Goal: Information Seeking & Learning: Learn about a topic

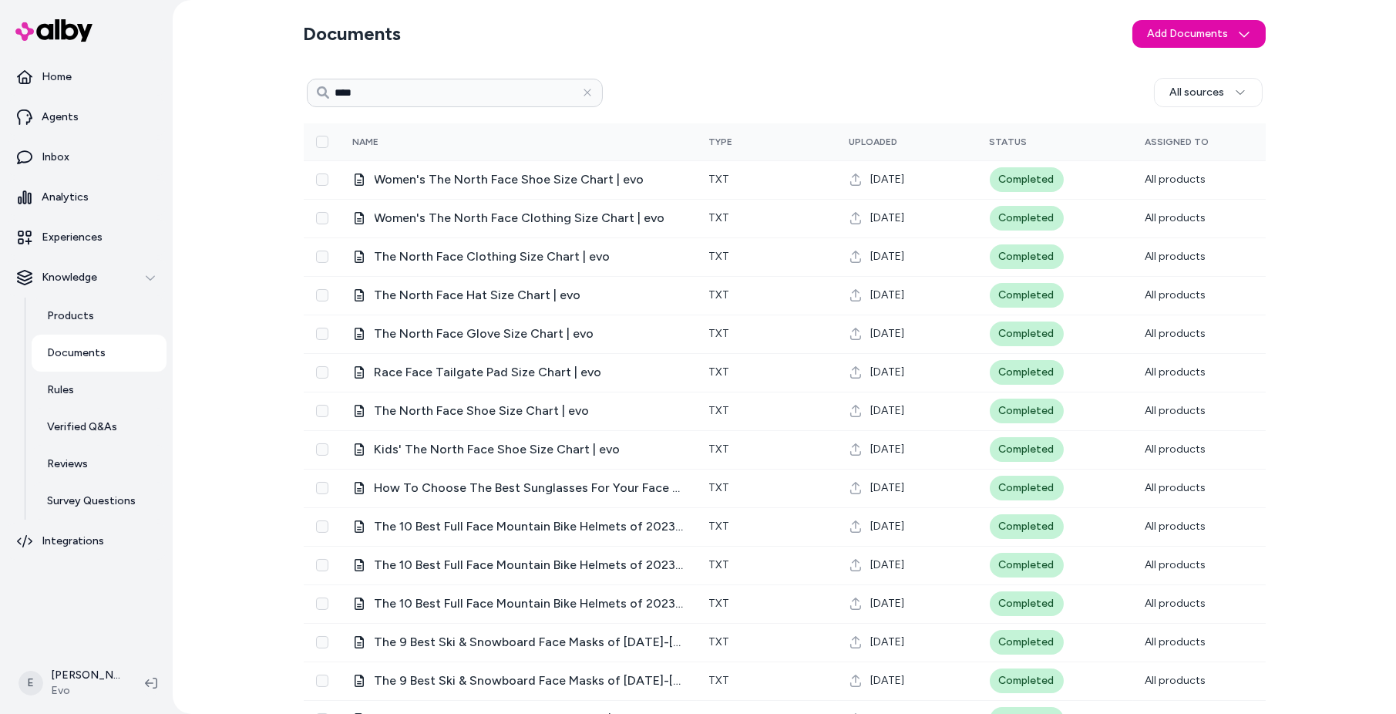
click at [246, 420] on div "Documents Add Documents **** All sources 0 Selected Edit Multiple Name Type Upl…" at bounding box center [784, 357] width 1223 height 714
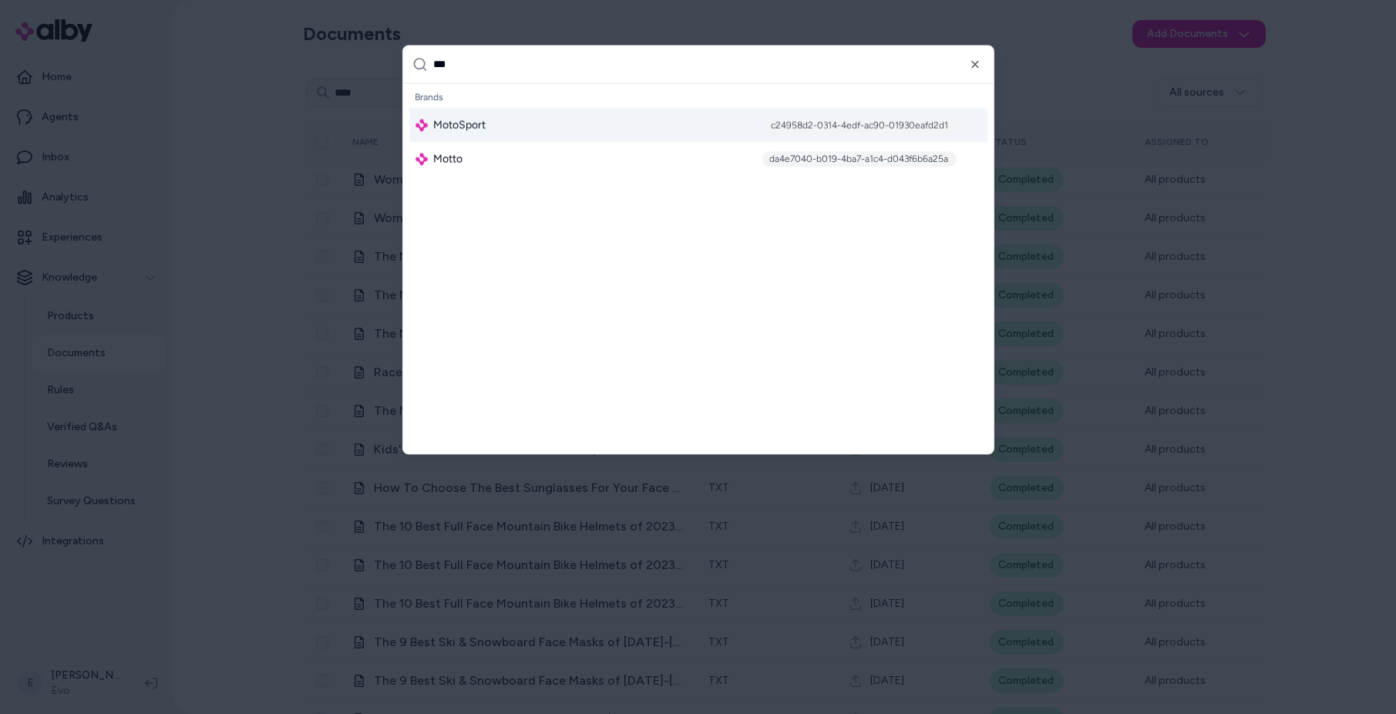
type input "****"
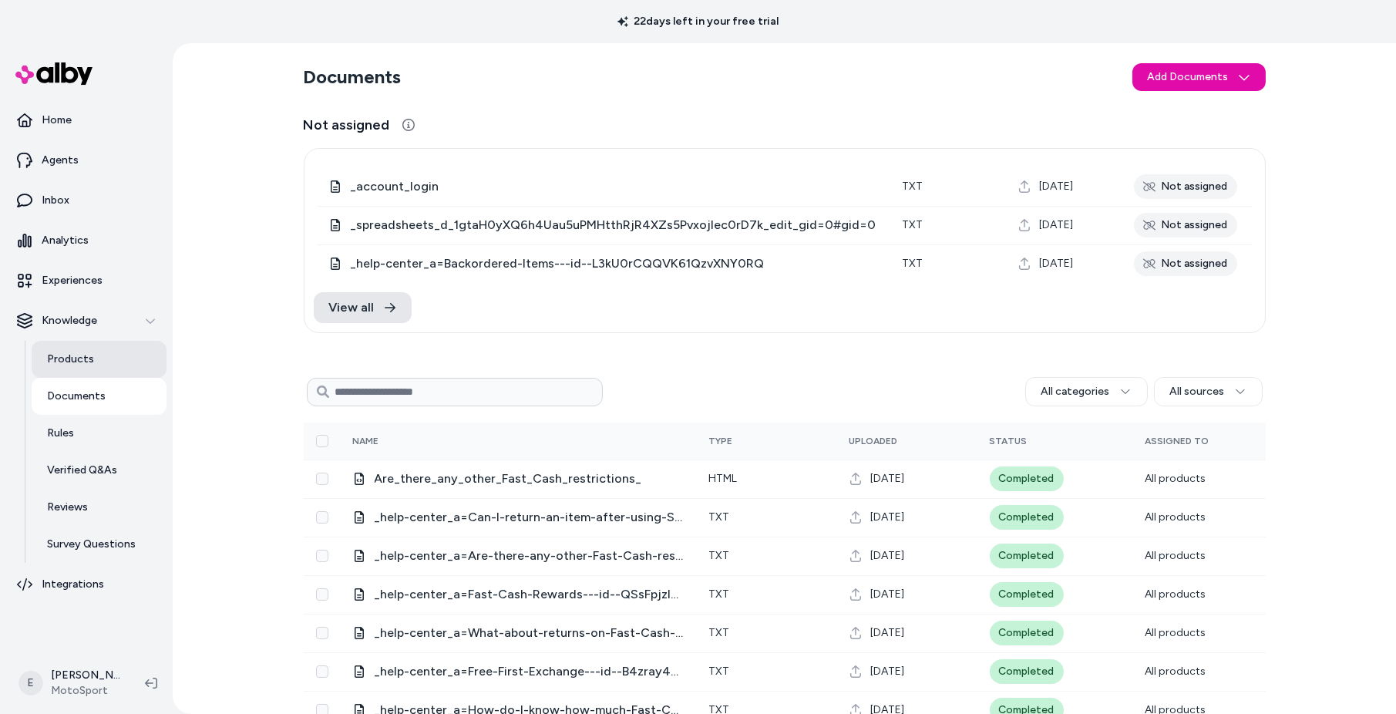
click at [74, 359] on p "Products" at bounding box center [70, 358] width 47 height 15
click at [82, 362] on p "Products" at bounding box center [70, 358] width 47 height 15
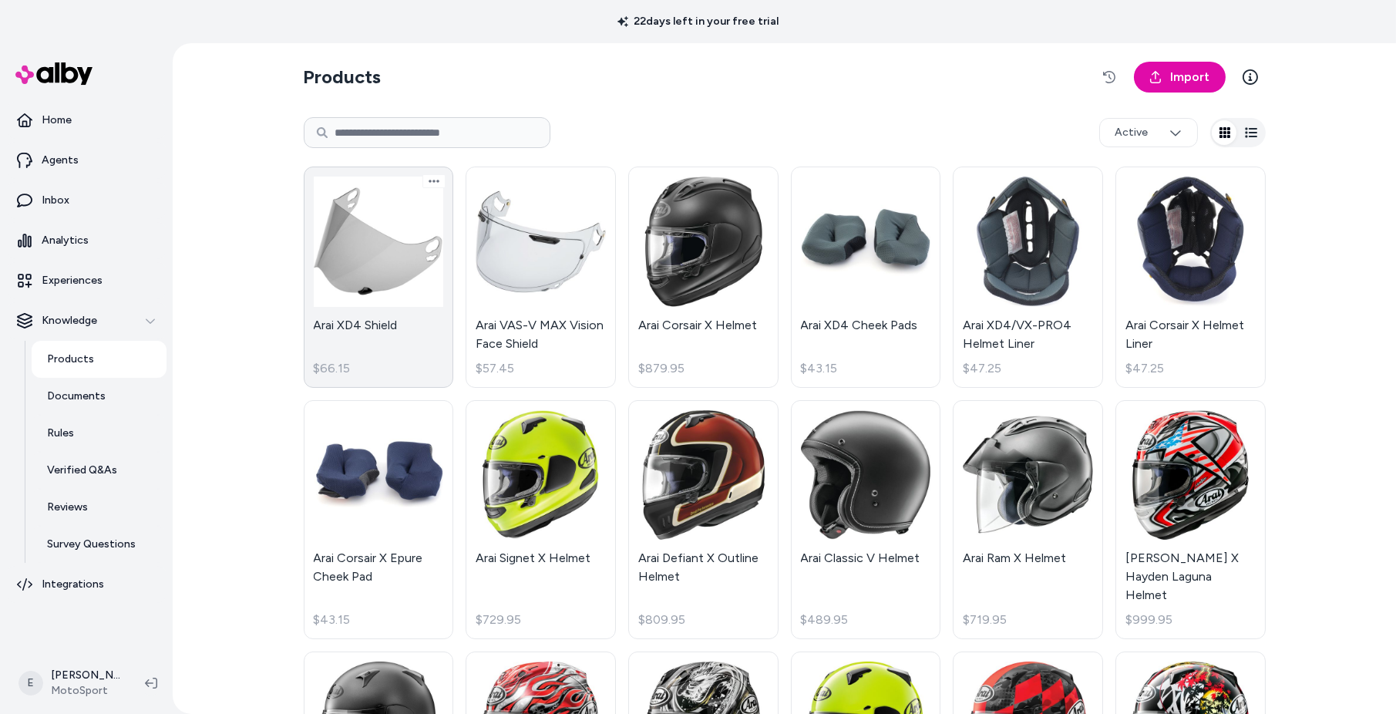
click at [394, 243] on link "Arai XD4 Shield $66.15" at bounding box center [379, 276] width 150 height 221
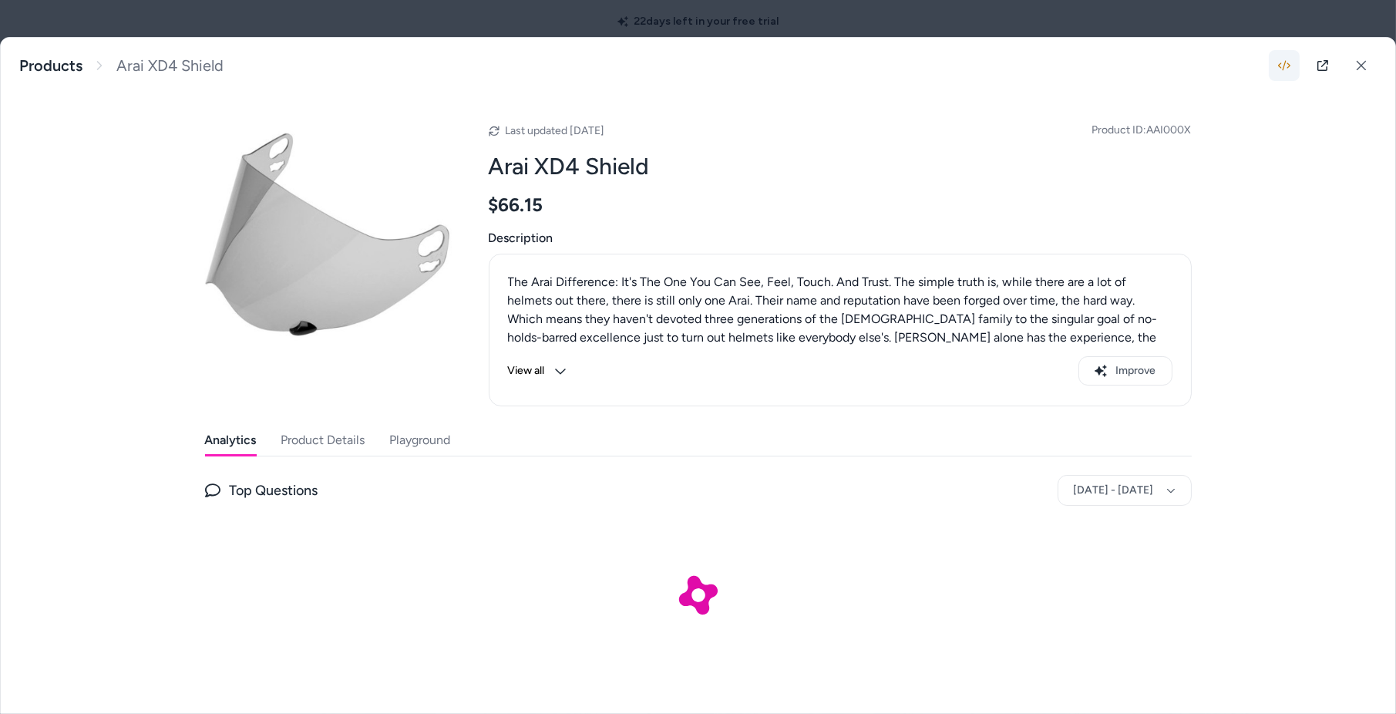
click at [1284, 66] on icon "button" at bounding box center [1284, 65] width 12 height 12
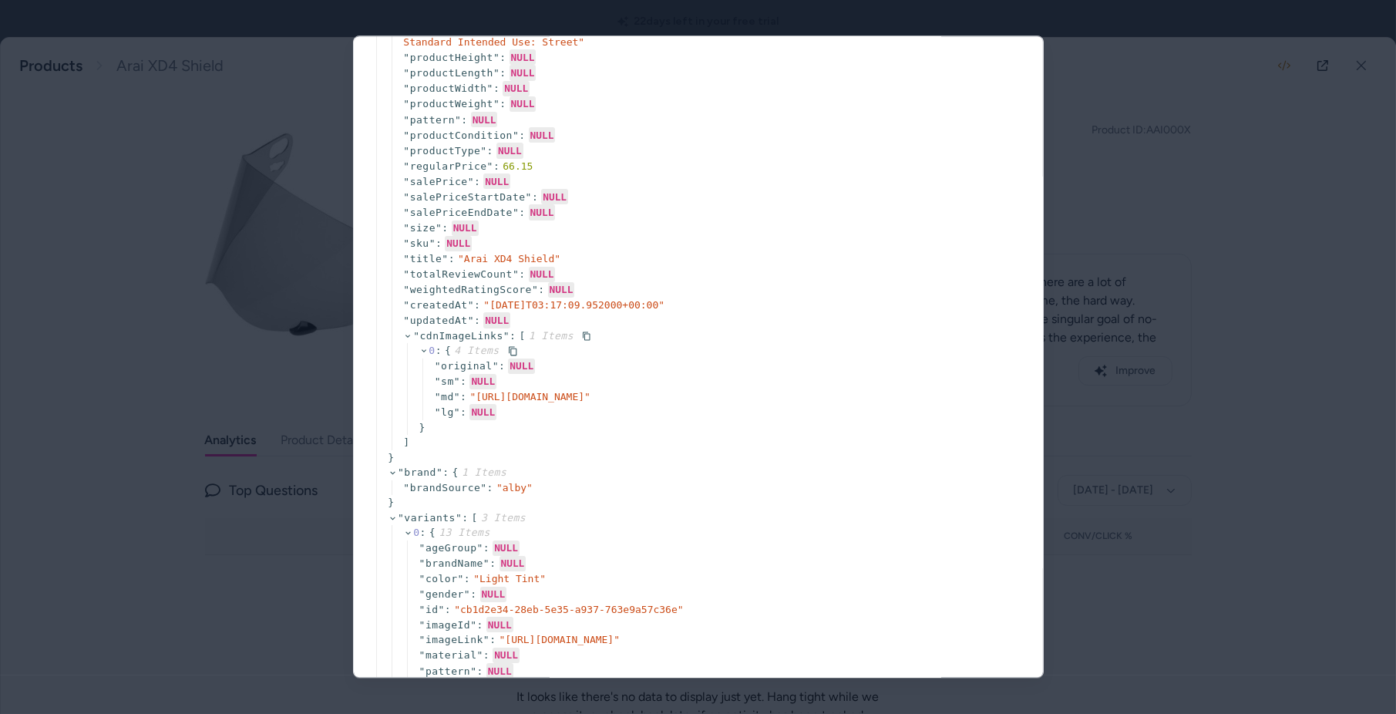
scroll to position [624, 0]
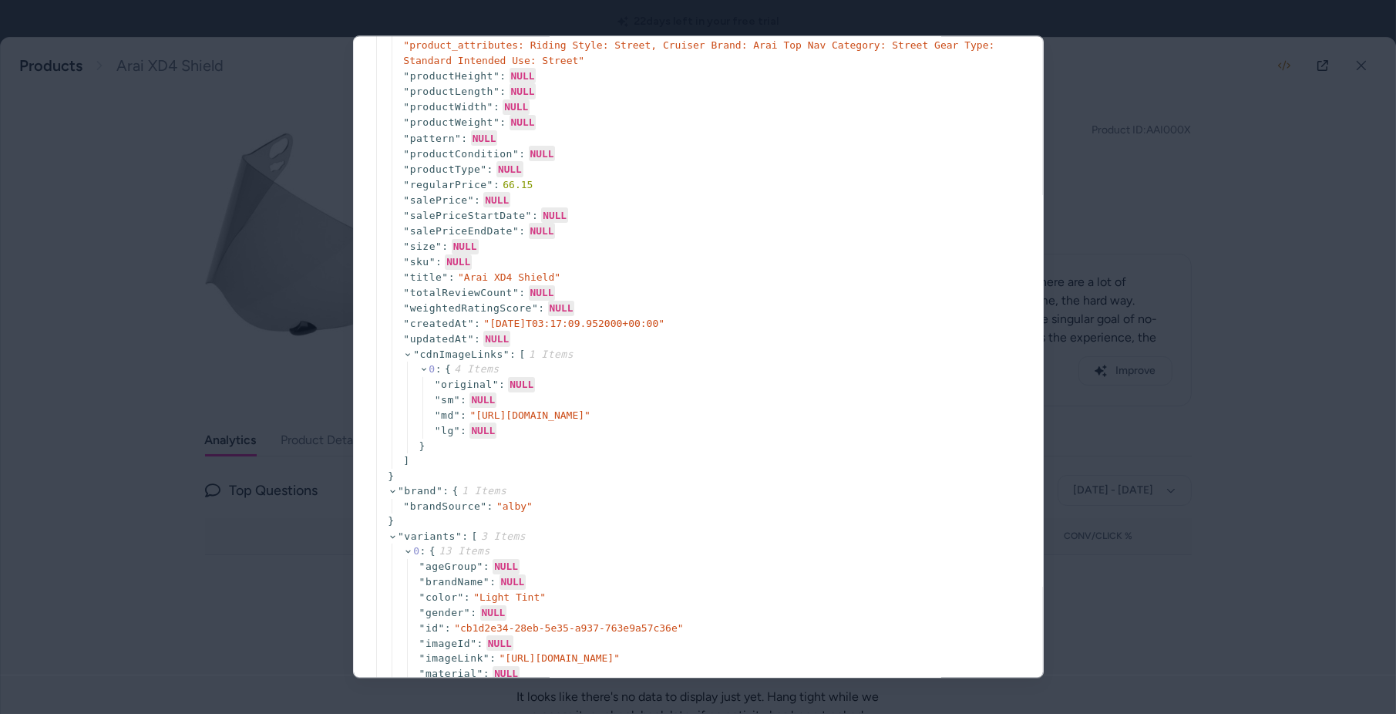
click at [1270, 94] on div at bounding box center [698, 357] width 1396 height 714
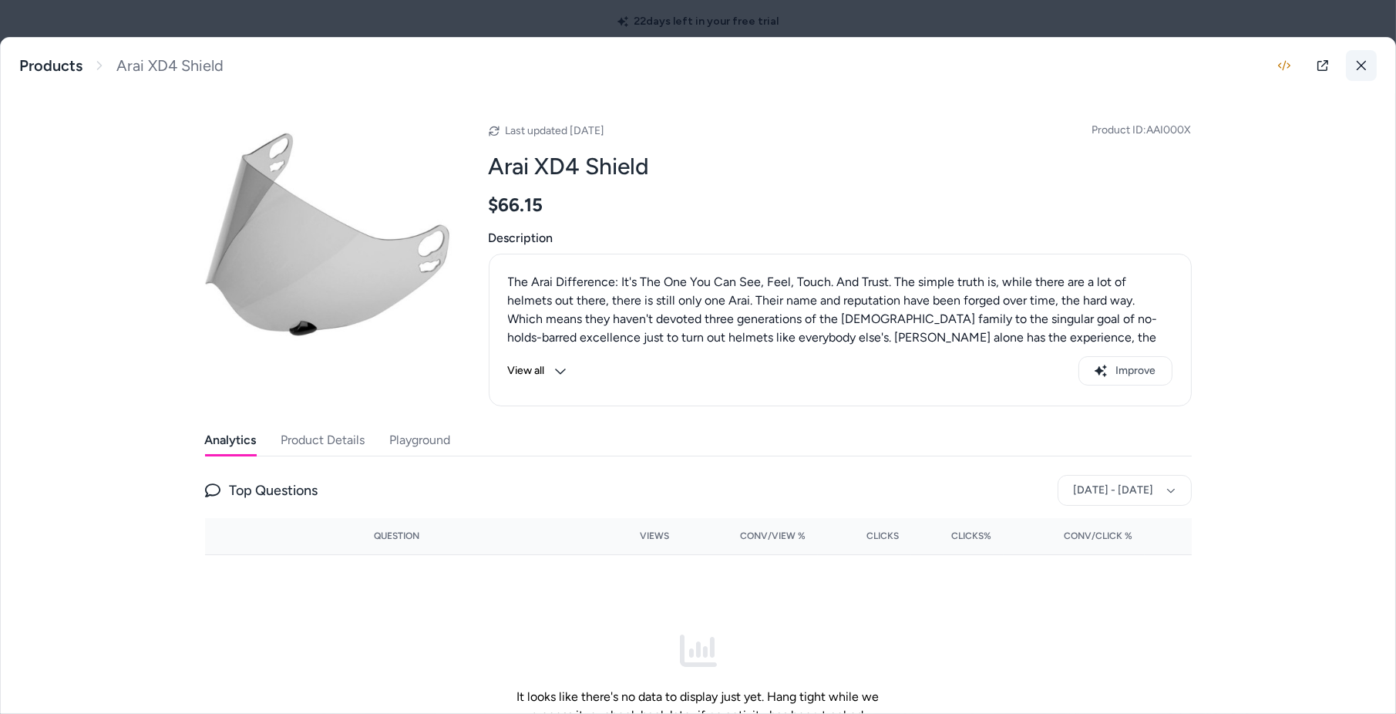
click at [1357, 60] on icon at bounding box center [1361, 65] width 11 height 11
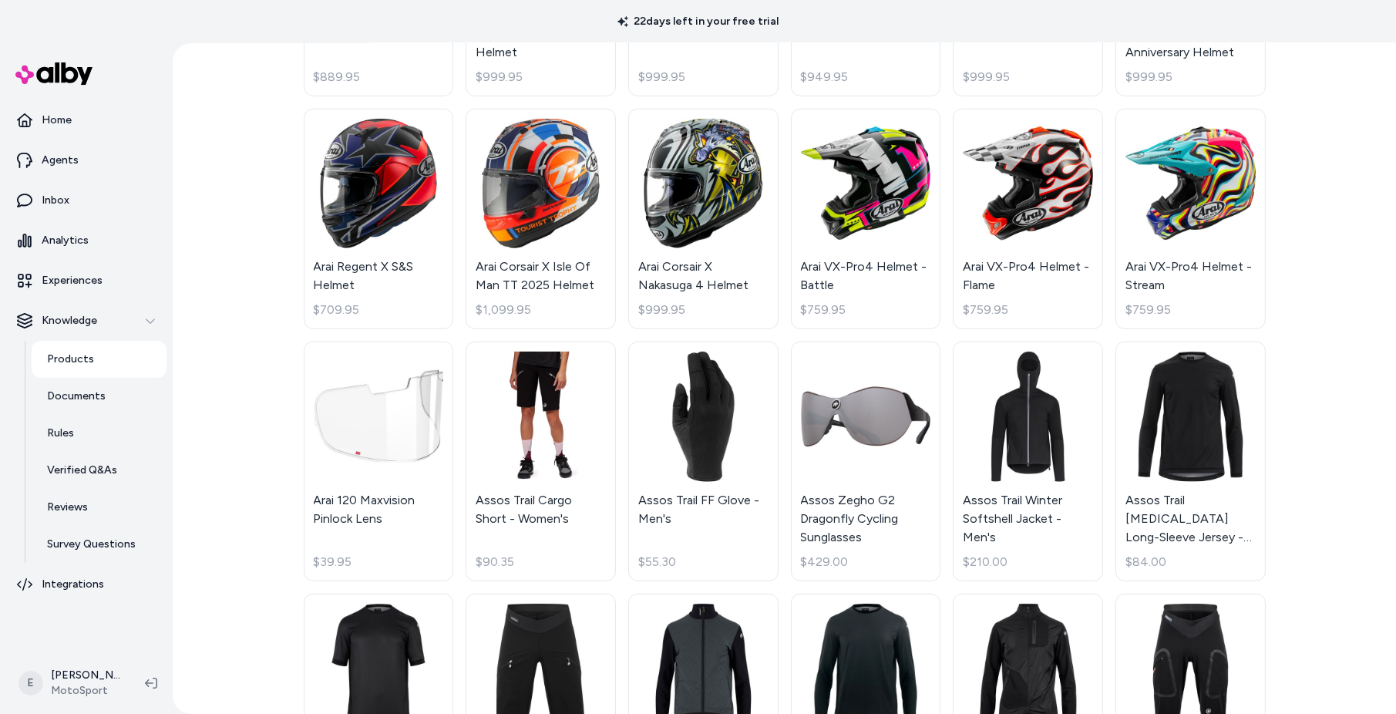
scroll to position [2469, 0]
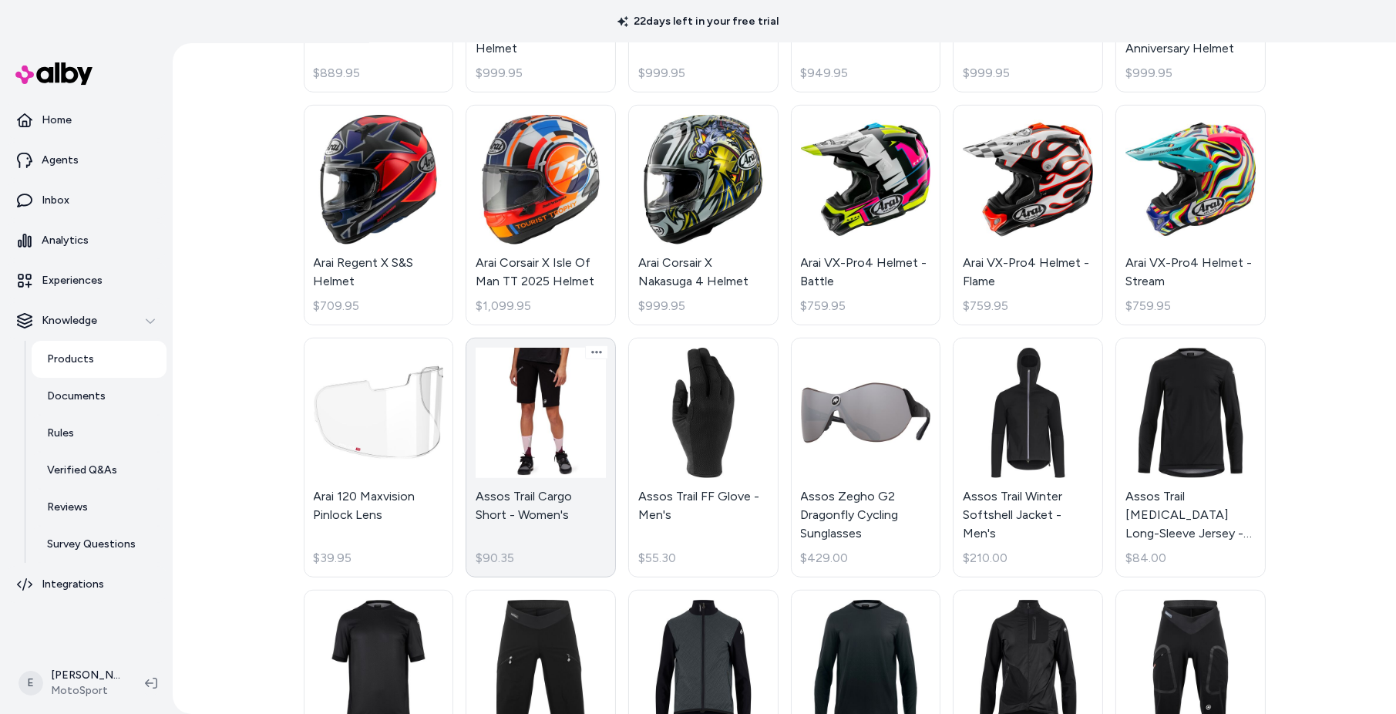
click at [549, 358] on link "Assos Trail Cargo Short - Women's $90.35" at bounding box center [541, 458] width 150 height 240
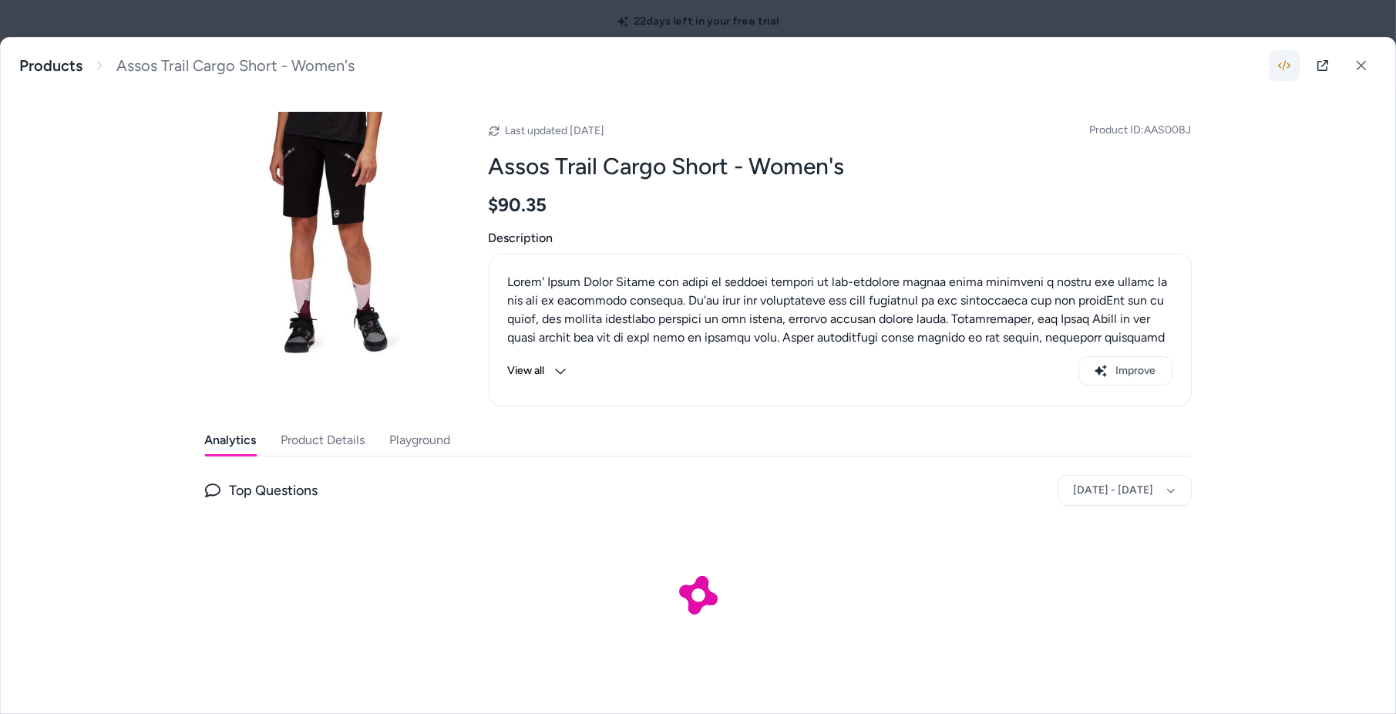
click at [1285, 59] on icon "button" at bounding box center [1284, 65] width 12 height 12
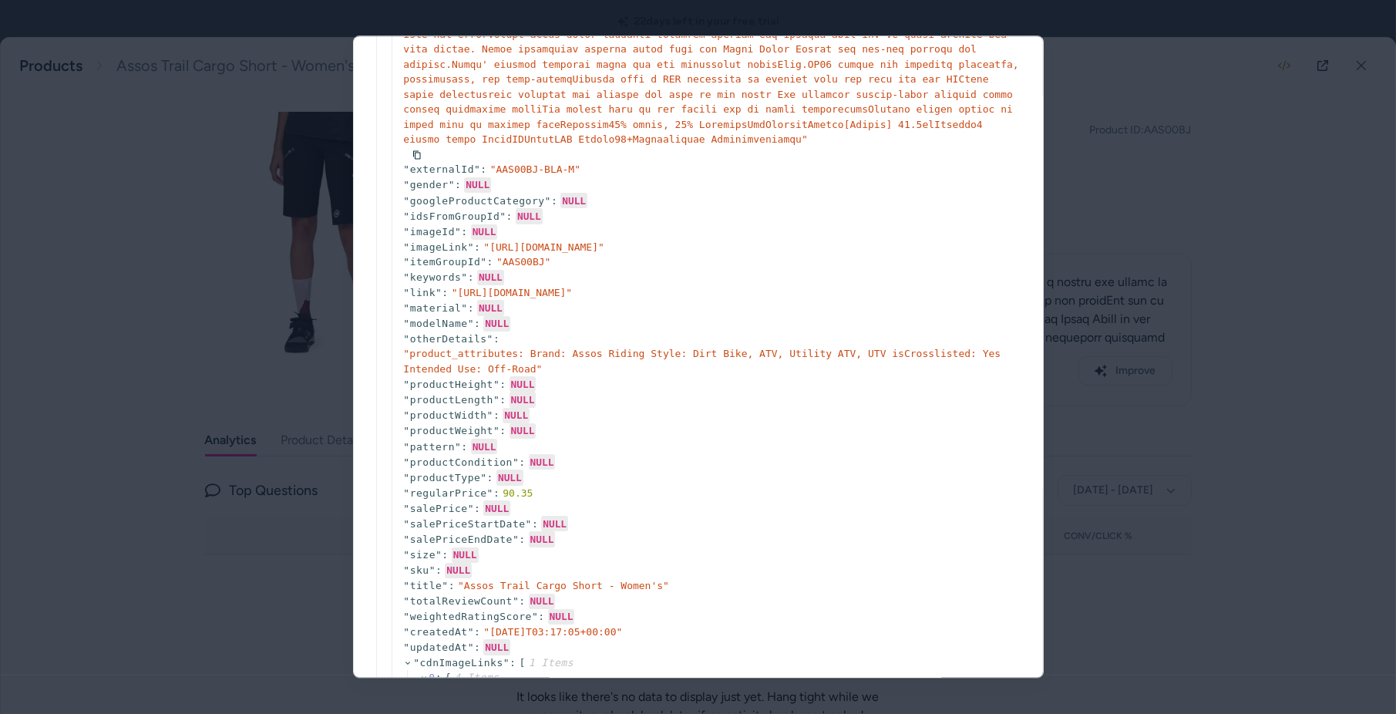
scroll to position [555, 0]
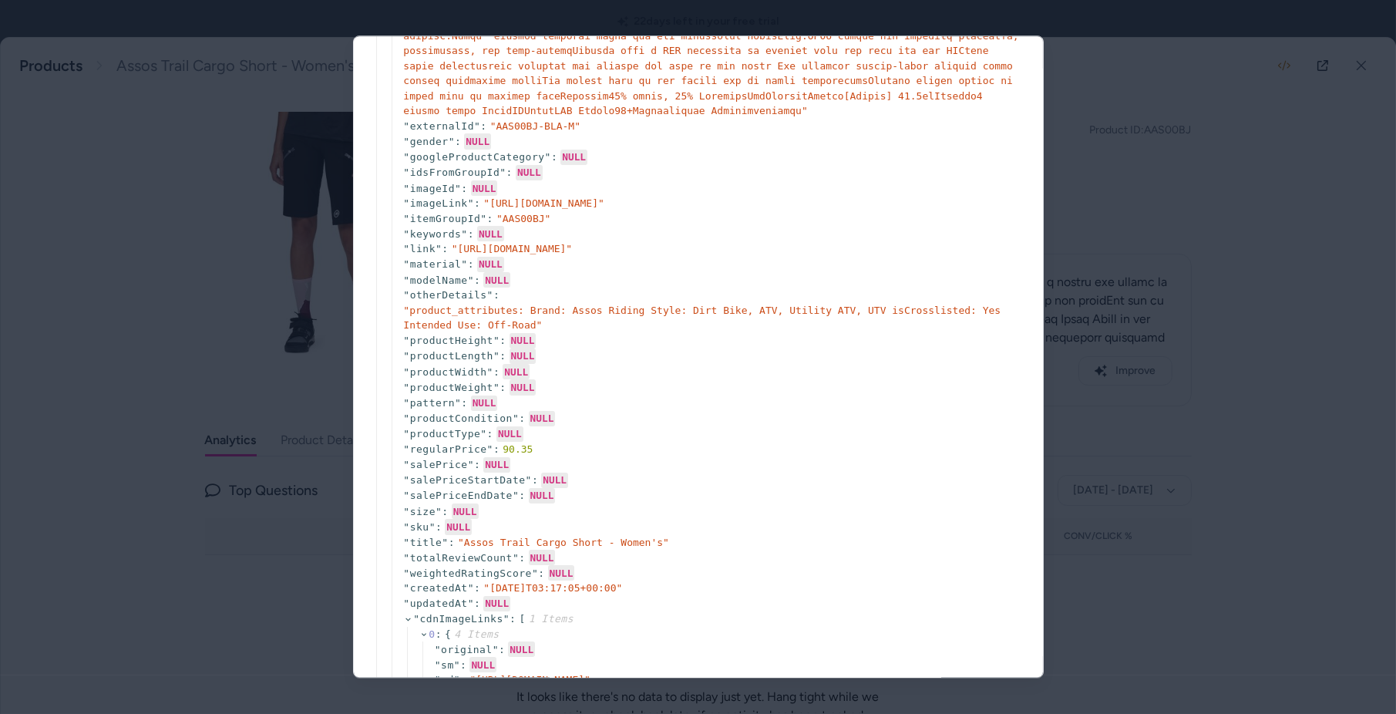
click at [195, 371] on div at bounding box center [698, 357] width 1396 height 714
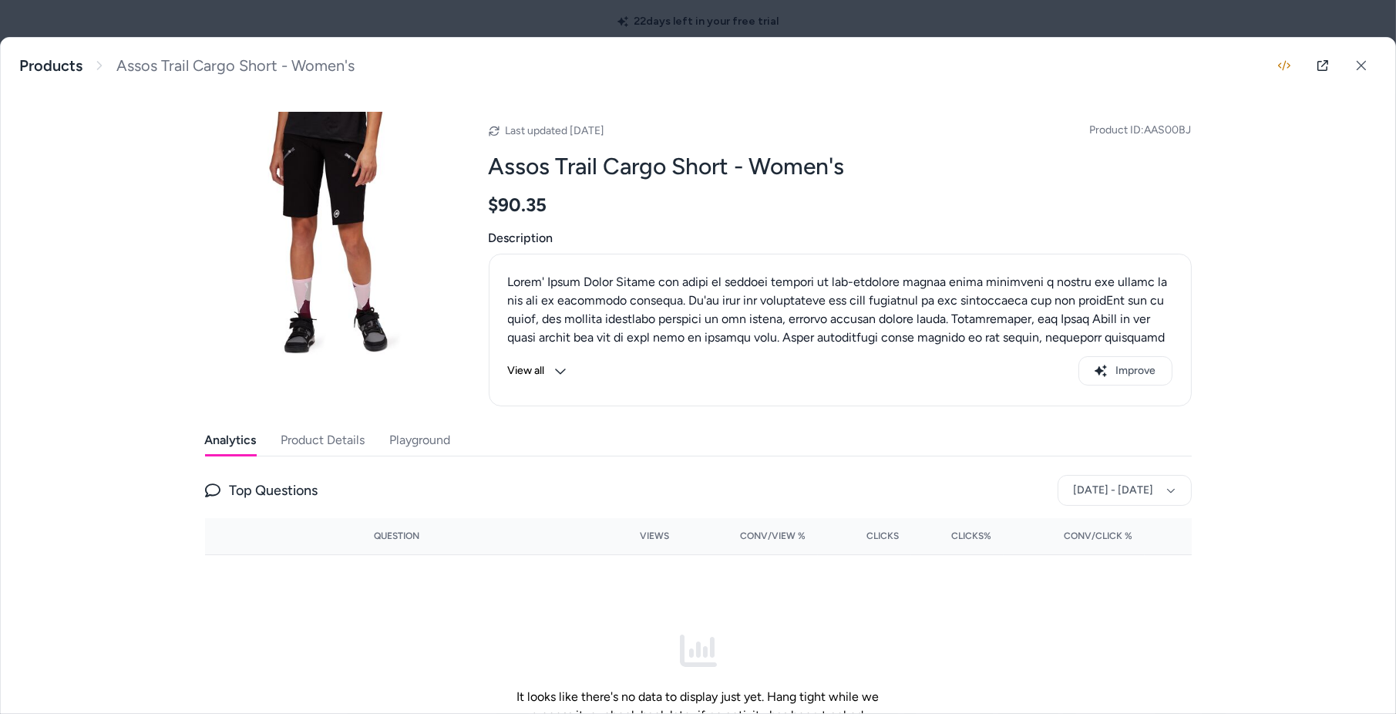
scroll to position [2469, 0]
click at [1367, 66] on button at bounding box center [1361, 65] width 31 height 31
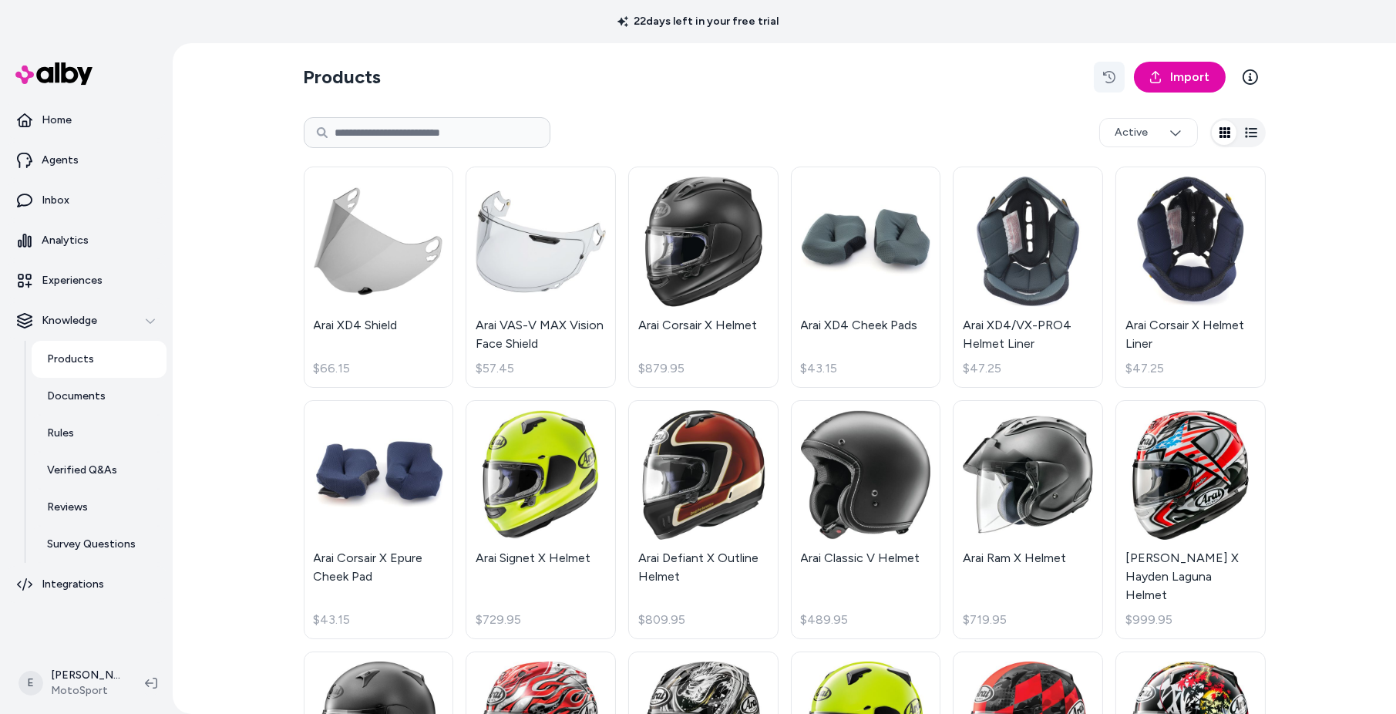
click at [1101, 78] on button "button" at bounding box center [1109, 77] width 31 height 31
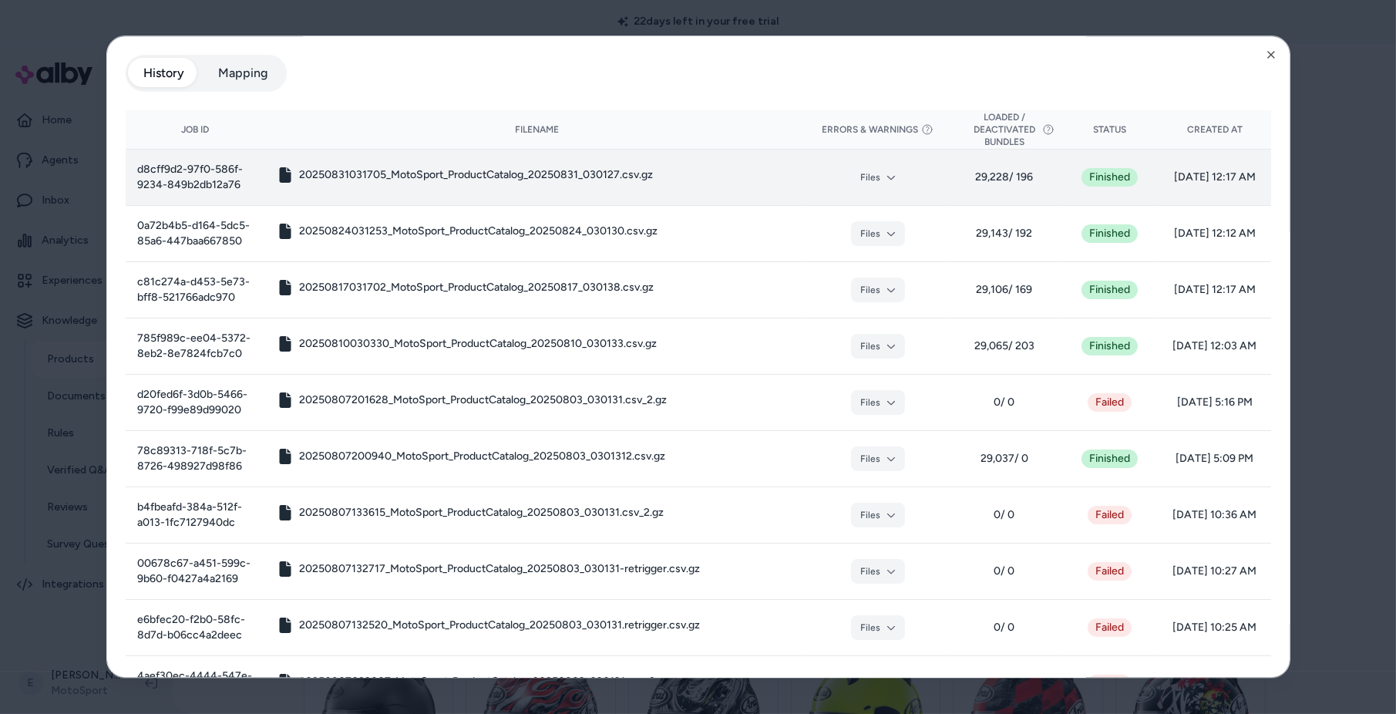
click at [1193, 172] on span "08/31/25 - 12:17 AM" at bounding box center [1215, 177] width 88 height 15
click at [1190, 176] on span "08/31/25 - 12:17 AM" at bounding box center [1215, 177] width 88 height 15
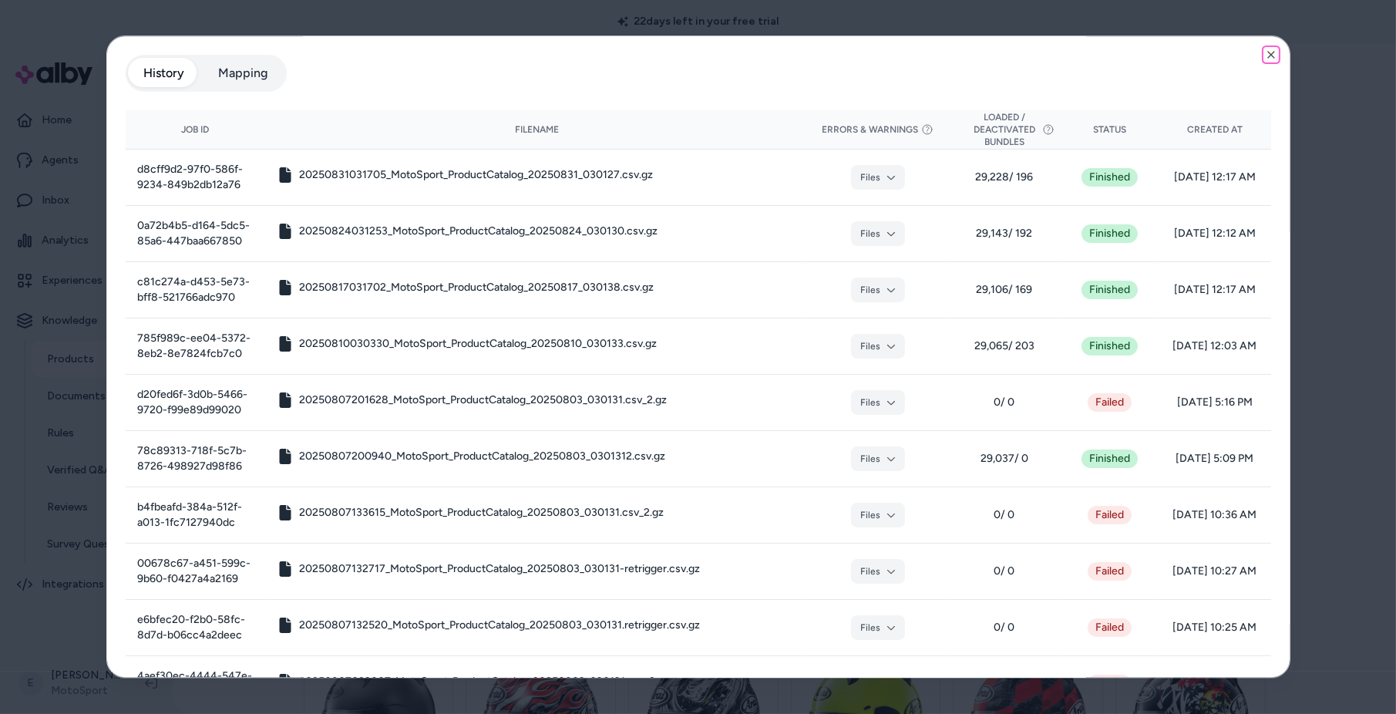
drag, startPoint x: 1273, startPoint y: 52, endPoint x: 1170, endPoint y: 52, distance: 102.5
click at [1170, 52] on div "Product Feed View the history of product feeds for this brand. You can also vie…" at bounding box center [698, 356] width 1184 height 642
click at [250, 79] on button "Mapping" at bounding box center [243, 73] width 80 height 31
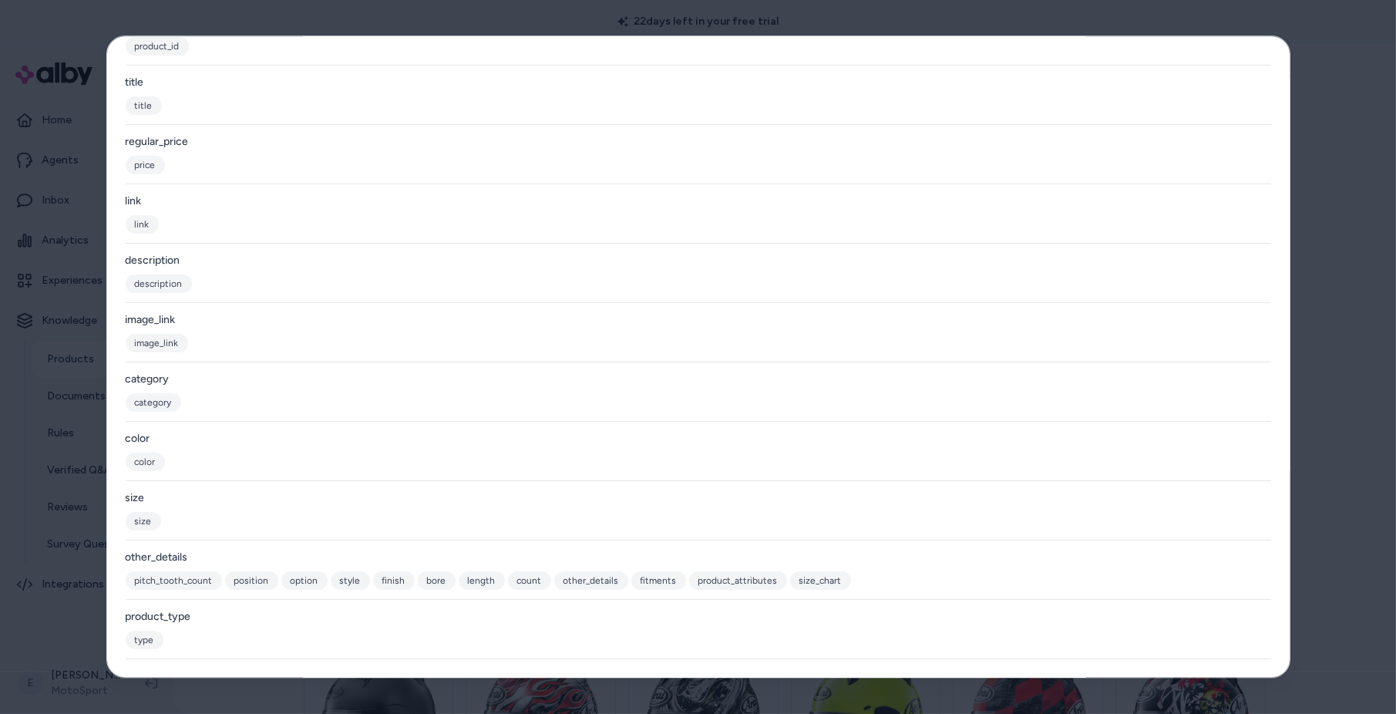
scroll to position [155, 0]
click at [799, 584] on span "size_chart" at bounding box center [820, 579] width 61 height 18
click at [1360, 69] on div at bounding box center [698, 357] width 1396 height 714
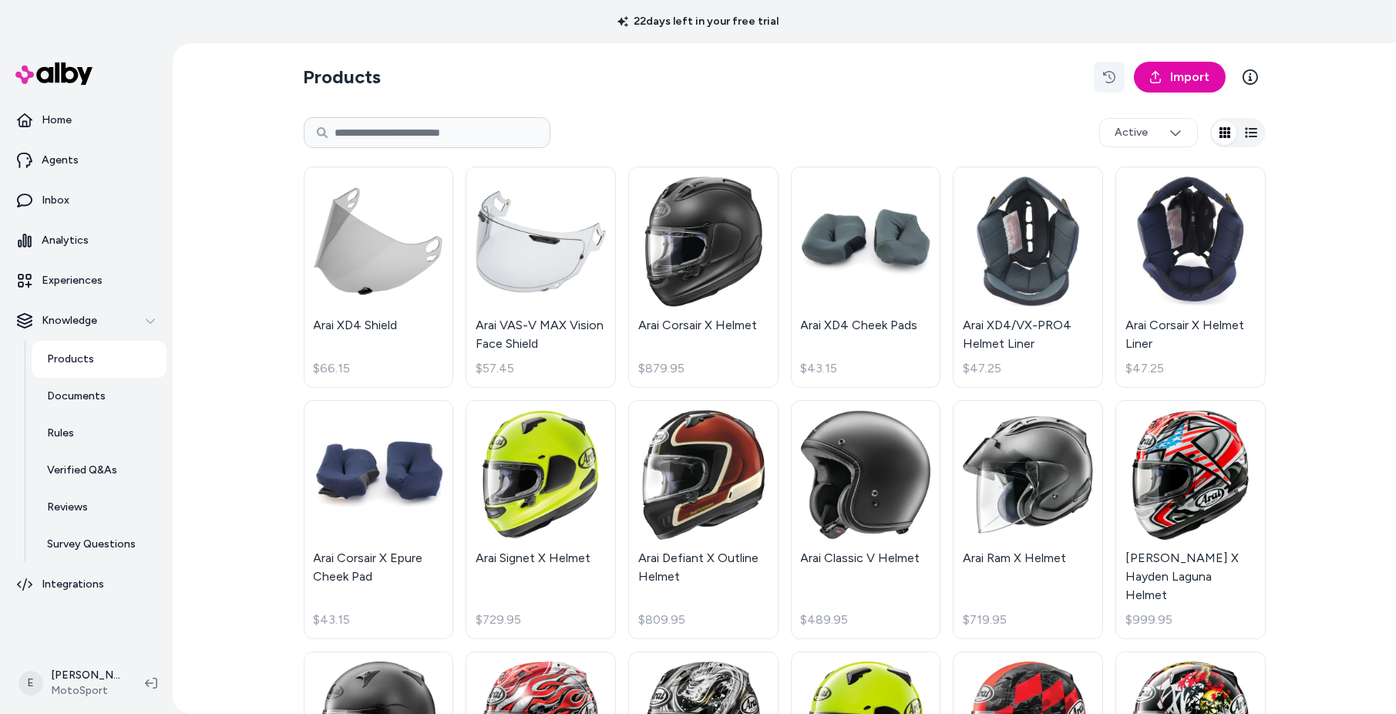
click at [1115, 79] on icon "button" at bounding box center [1109, 77] width 12 height 12
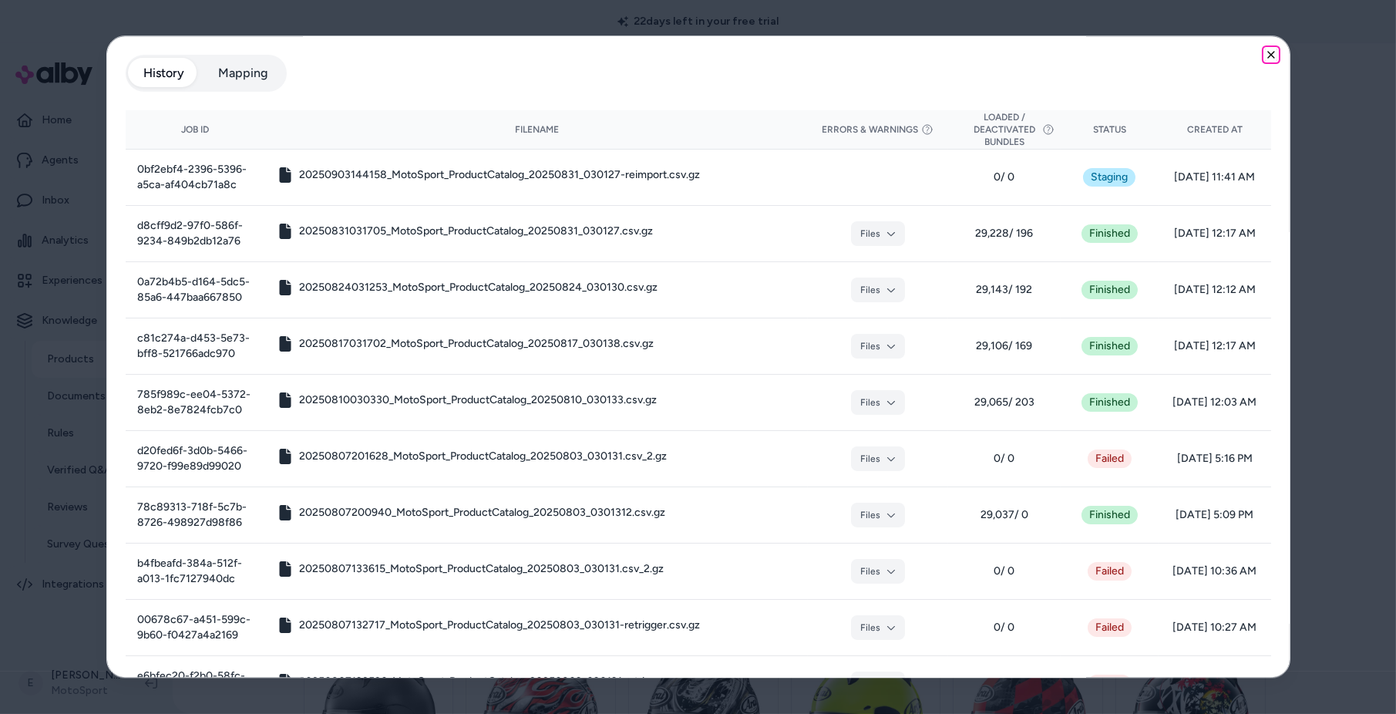
click at [1273, 54] on icon "button" at bounding box center [1271, 55] width 12 height 12
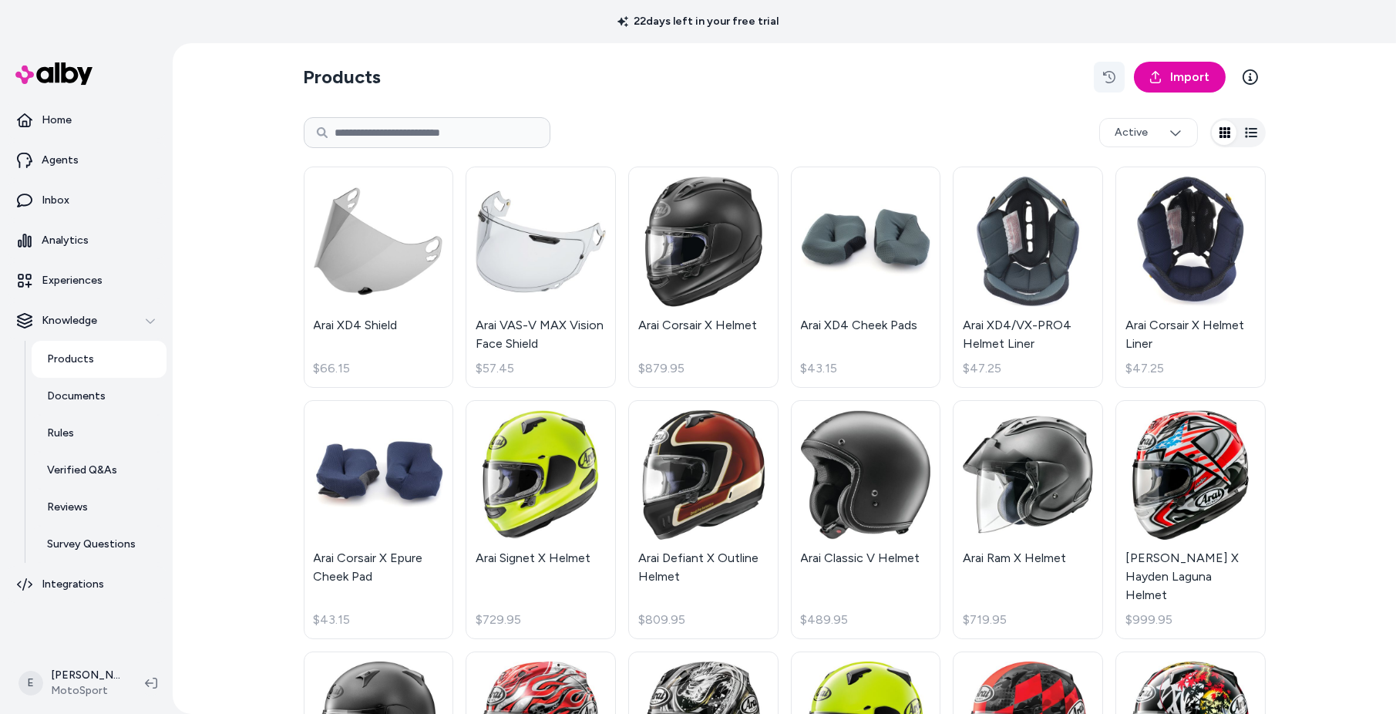
click at [1106, 76] on icon "button" at bounding box center [1109, 77] width 12 height 12
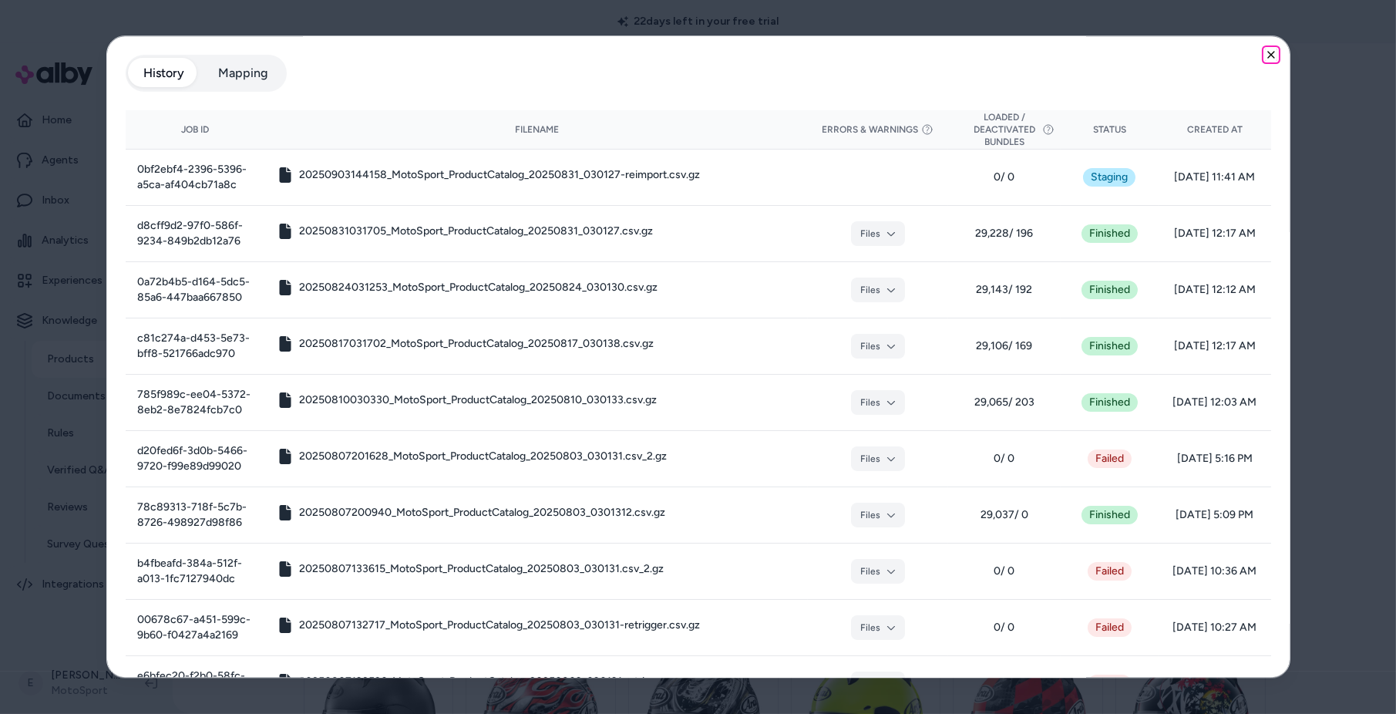
click at [1272, 55] on icon "button" at bounding box center [1271, 55] width 12 height 12
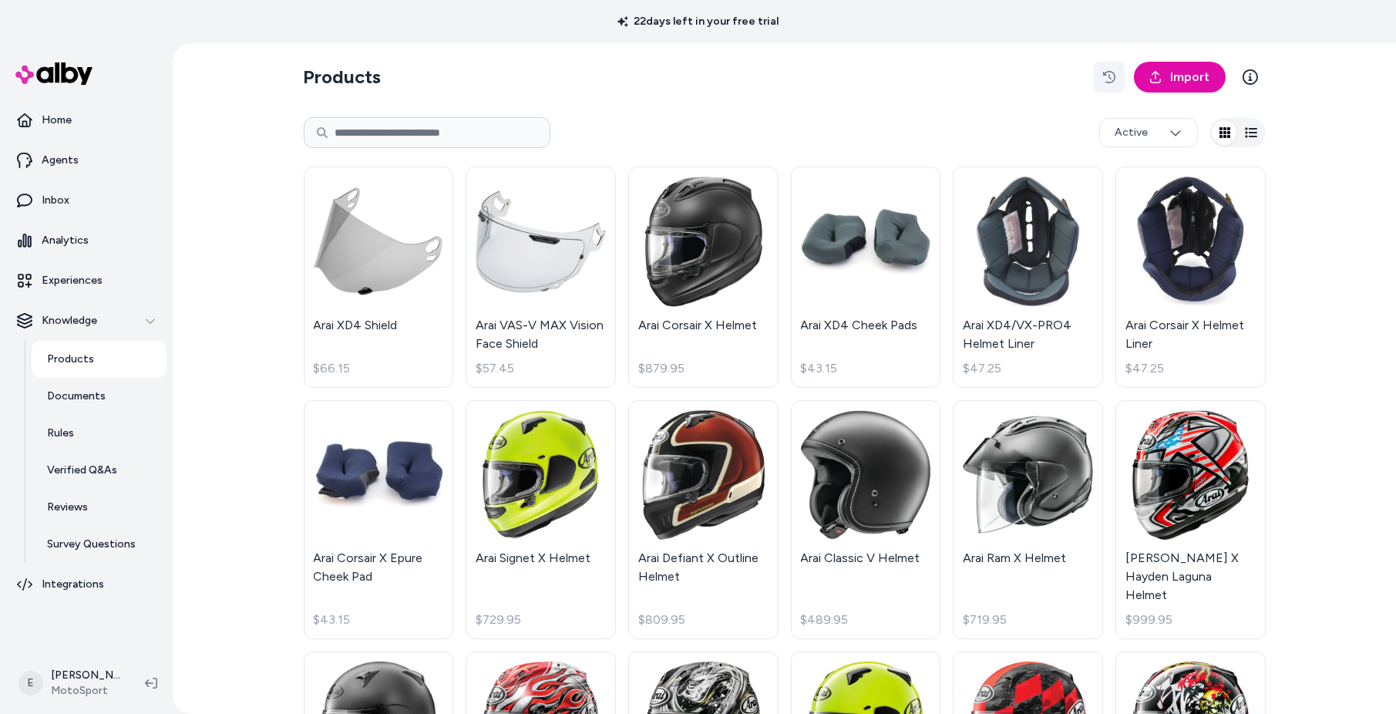
click at [1105, 83] on button "button" at bounding box center [1109, 77] width 31 height 31
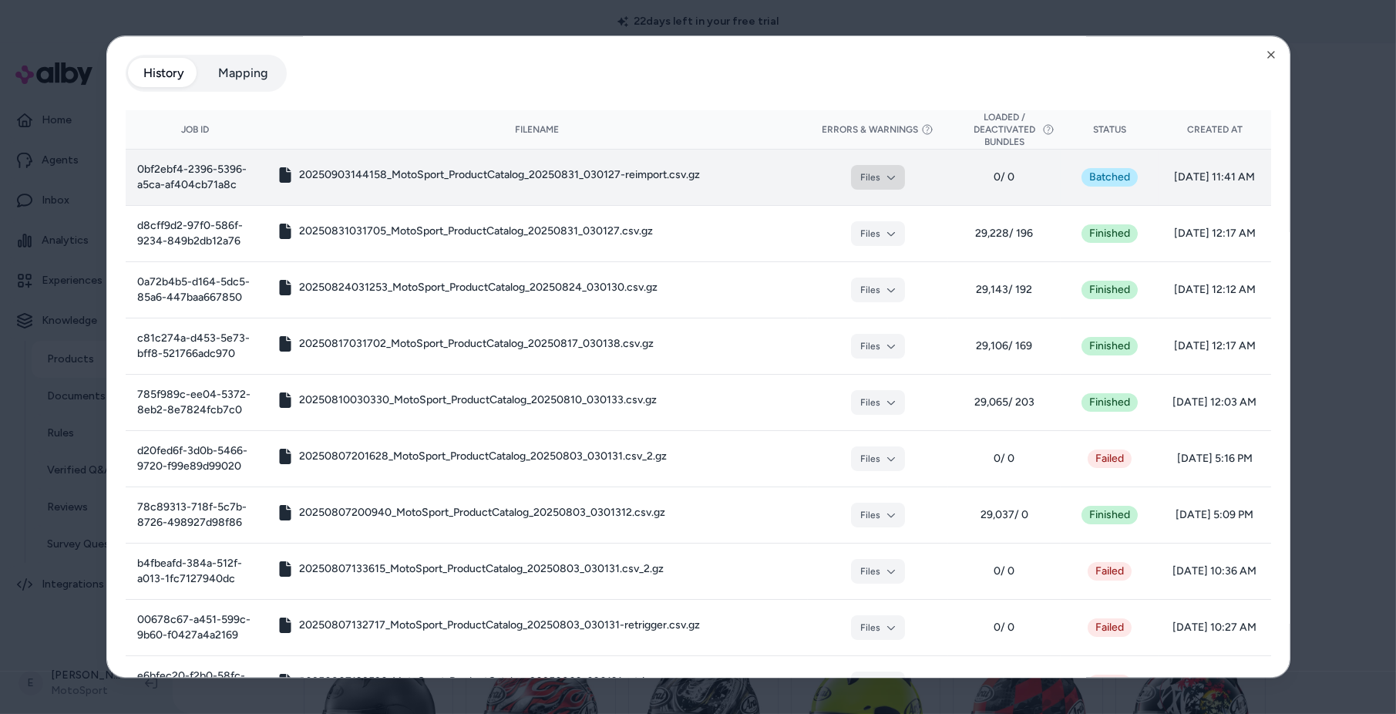
click at [894, 179] on icon "button" at bounding box center [890, 177] width 9 height 9
click at [1269, 57] on icon "button" at bounding box center [1271, 55] width 6 height 6
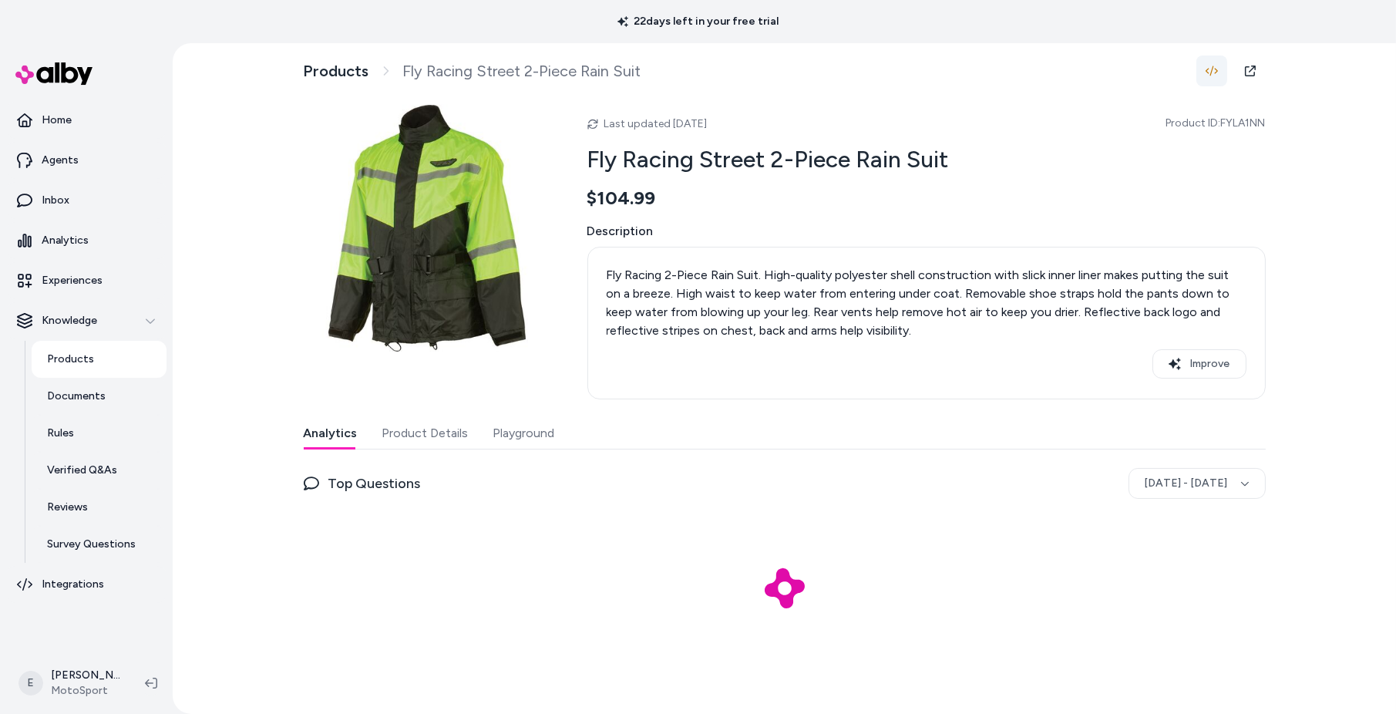
click at [1213, 71] on icon "button" at bounding box center [1211, 71] width 12 height 12
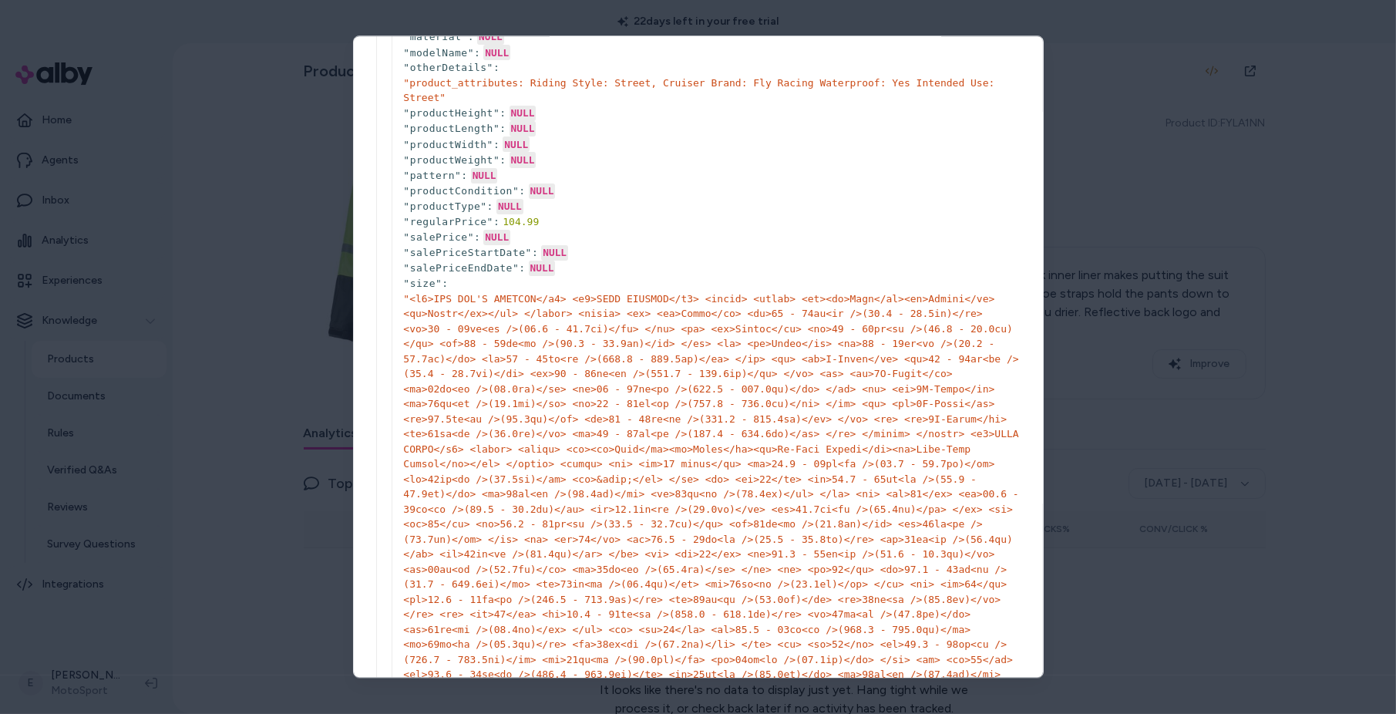
scroll to position [514, 0]
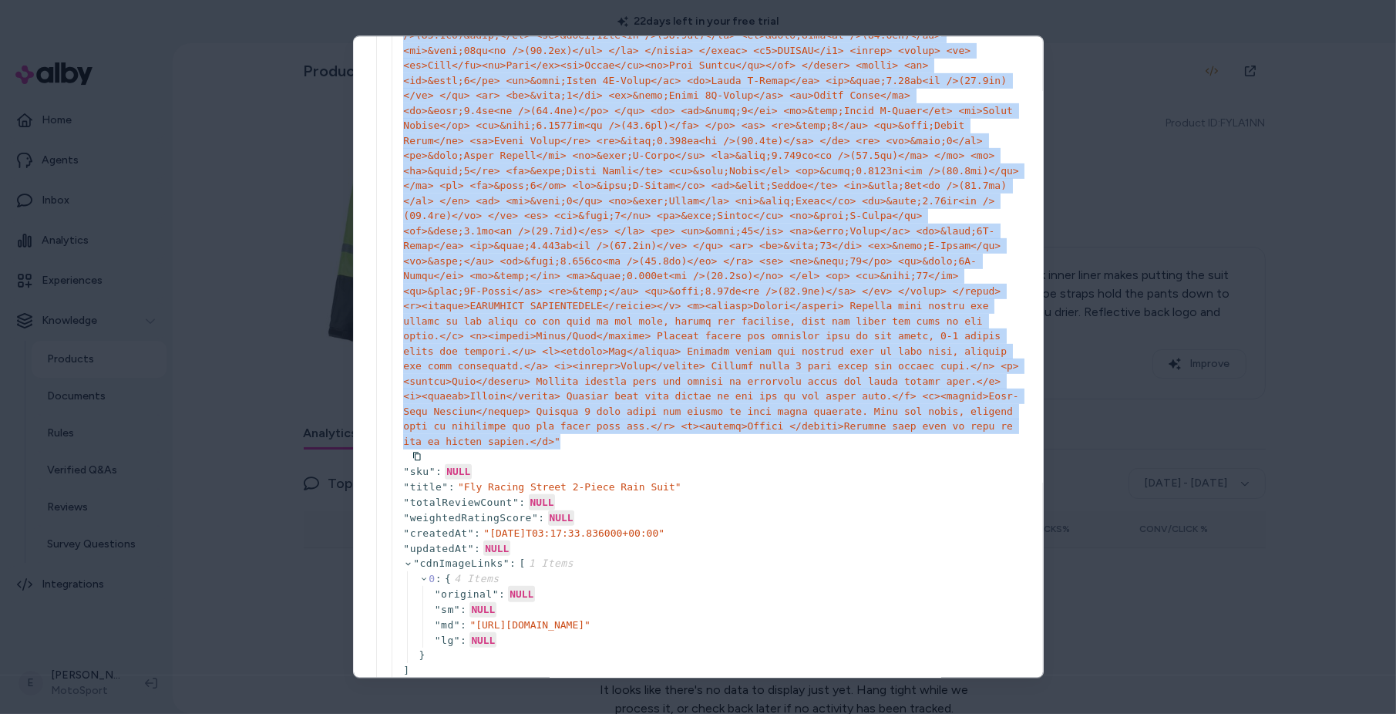
scroll to position [1591, 0]
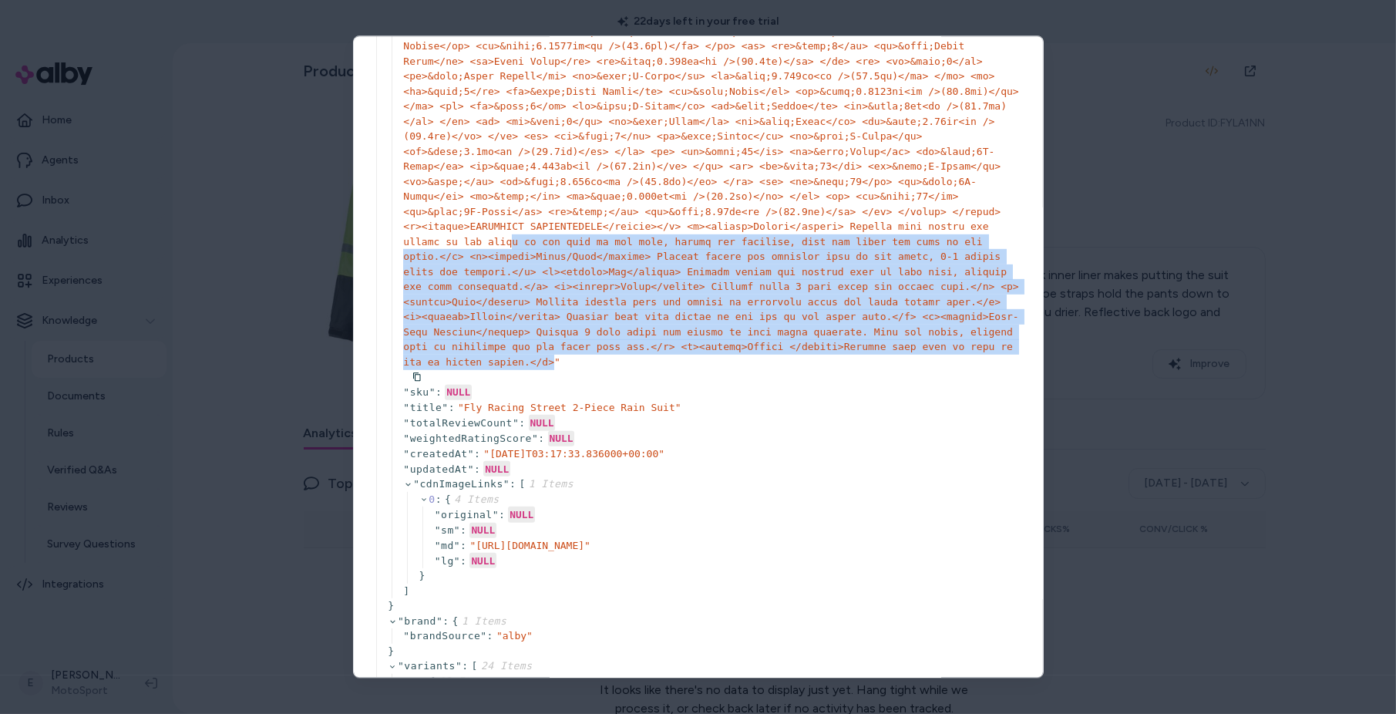
drag, startPoint x: 553, startPoint y: 358, endPoint x: 513, endPoint y: 225, distance: 139.5
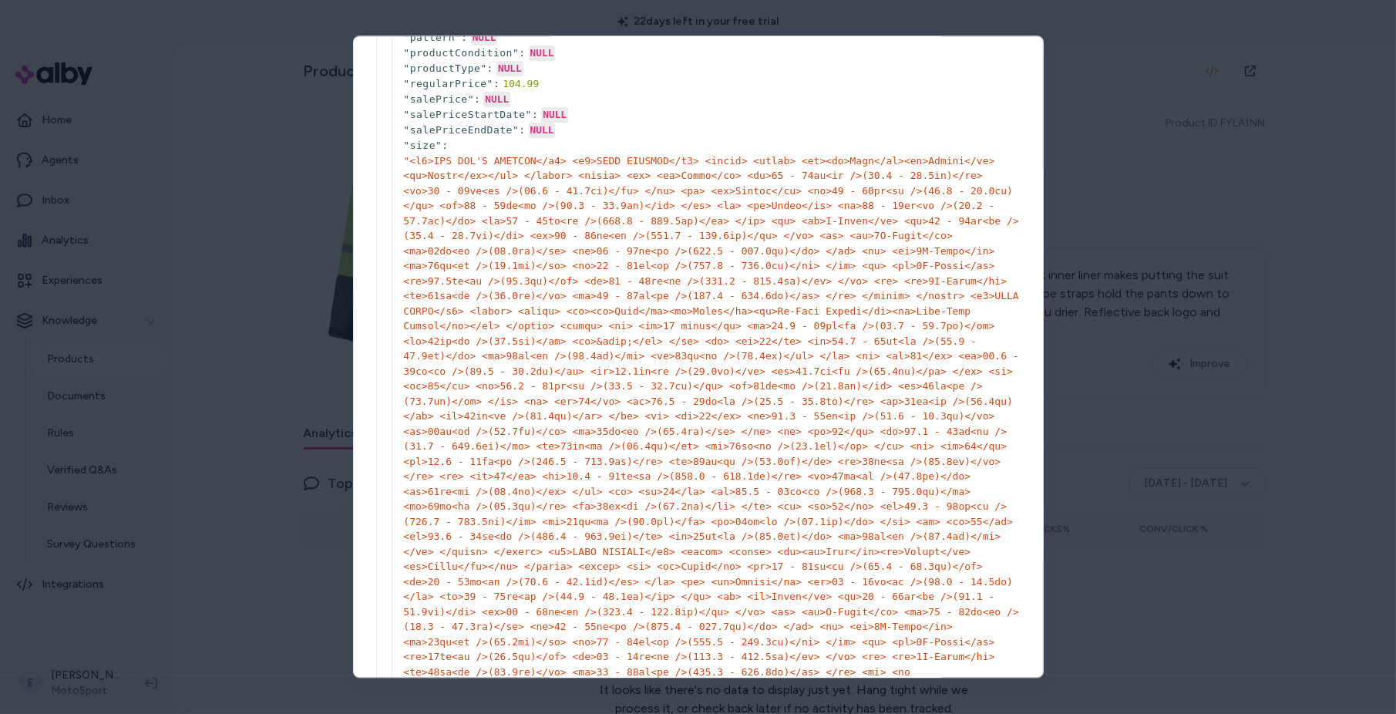
scroll to position [645, 0]
drag, startPoint x: 671, startPoint y: 163, endPoint x: 503, endPoint y: 165, distance: 168.8
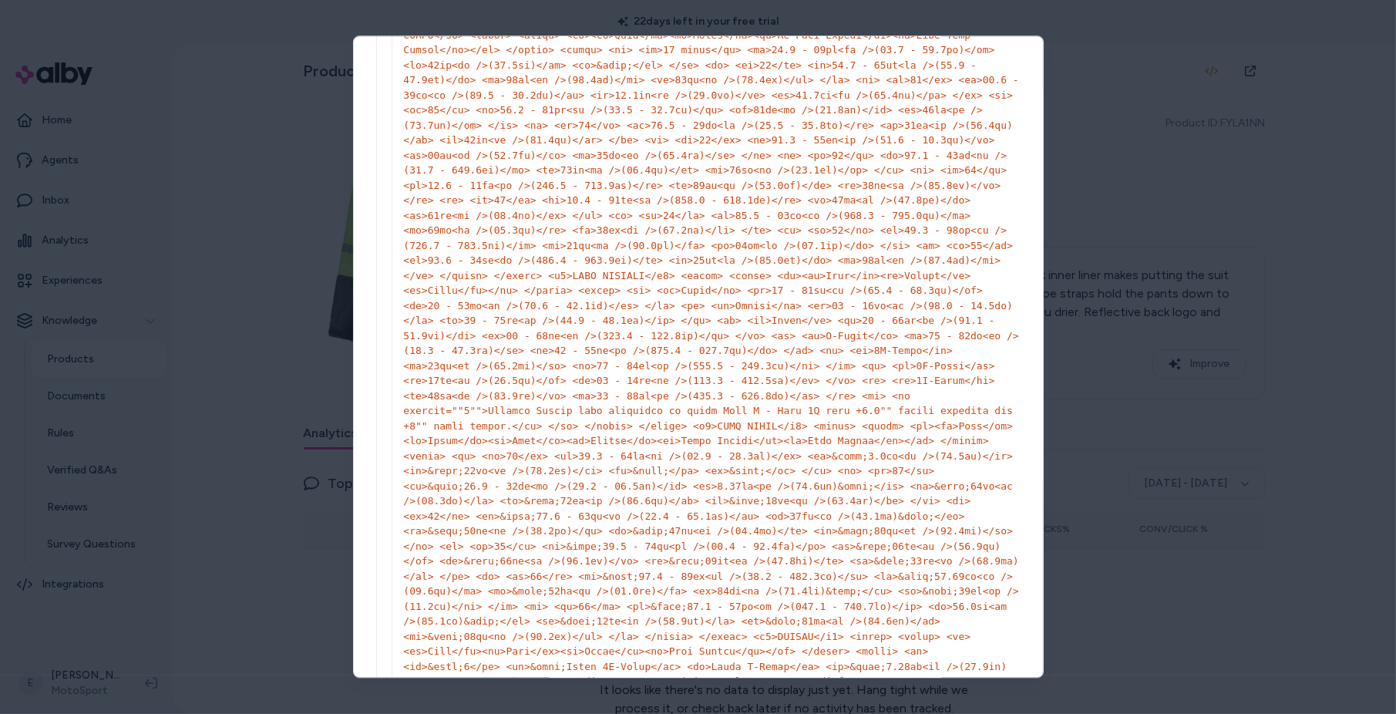
scroll to position [933, 0]
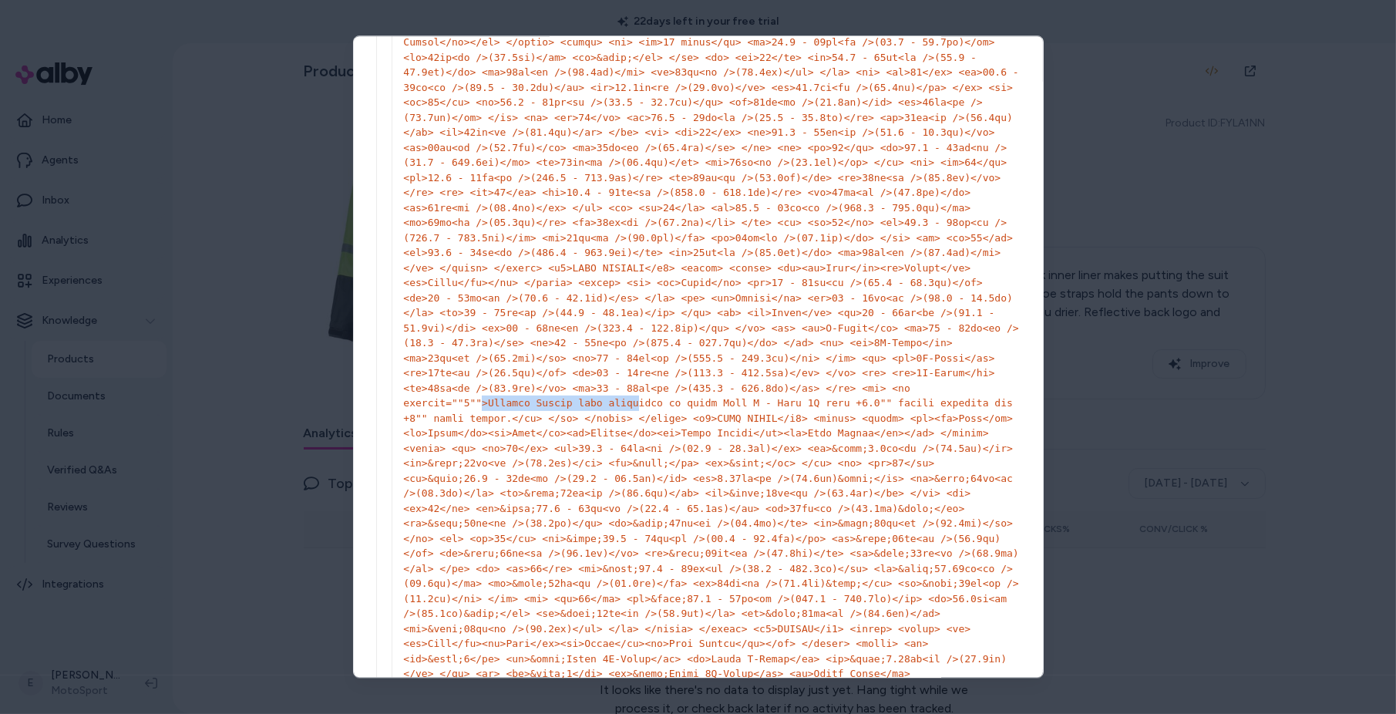
drag, startPoint x: 481, startPoint y: 405, endPoint x: 637, endPoint y: 397, distance: 155.9
click at [637, 397] on span "" "" at bounding box center [710, 448] width 615 height 1154
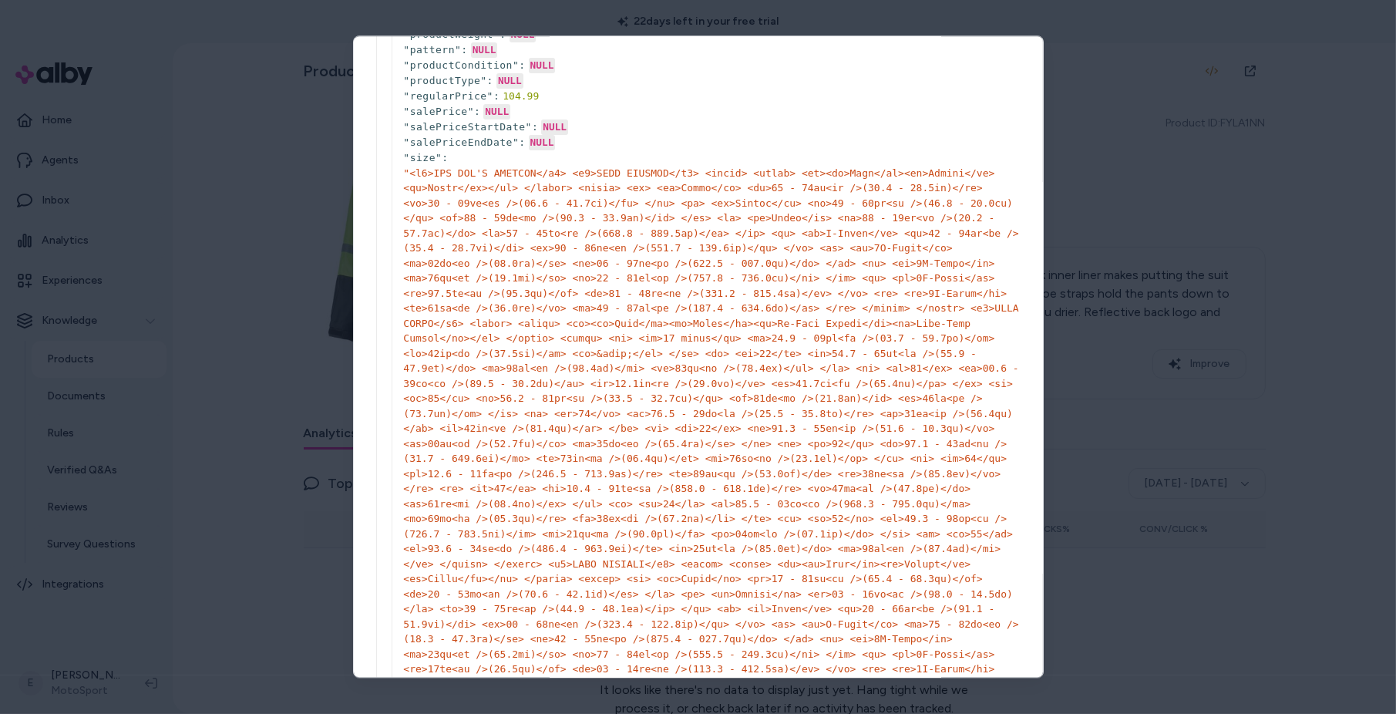
scroll to position [522, 0]
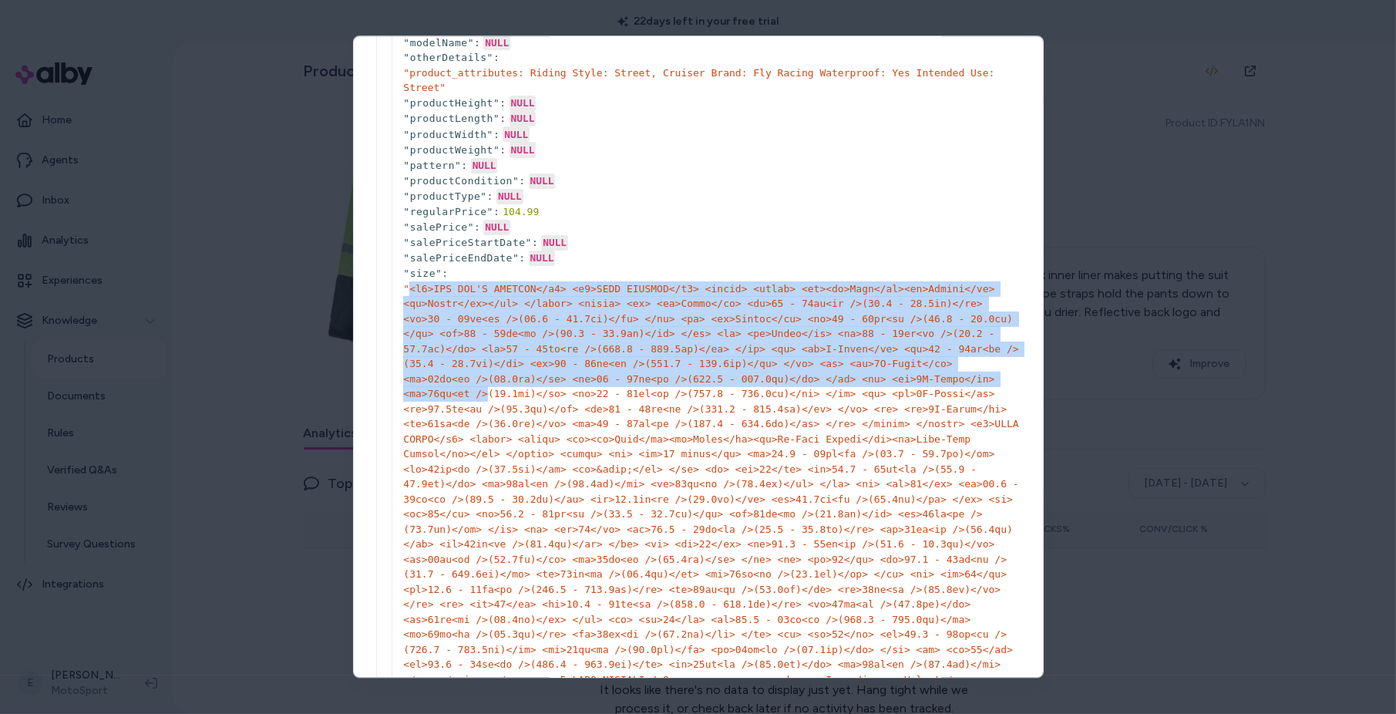
drag, startPoint x: 410, startPoint y: 290, endPoint x: 502, endPoint y: 416, distance: 156.2
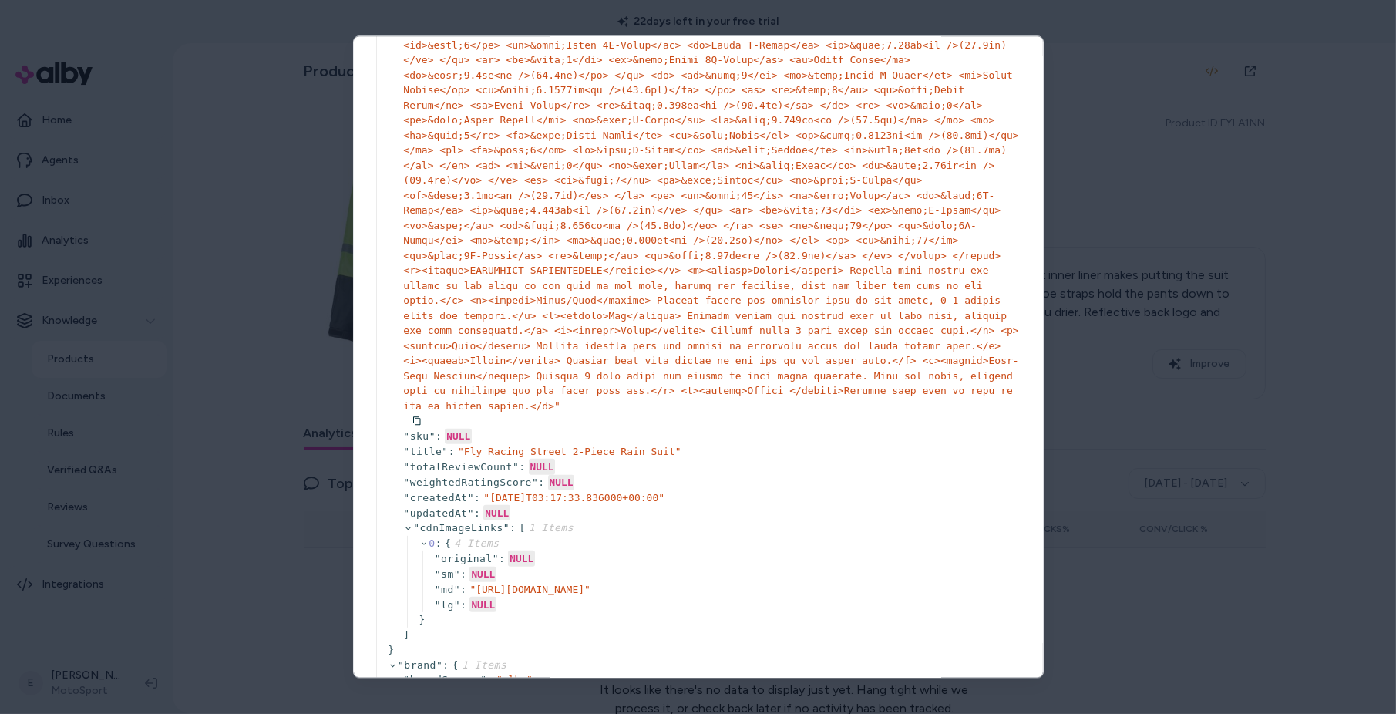
scroll to position [1519, 0]
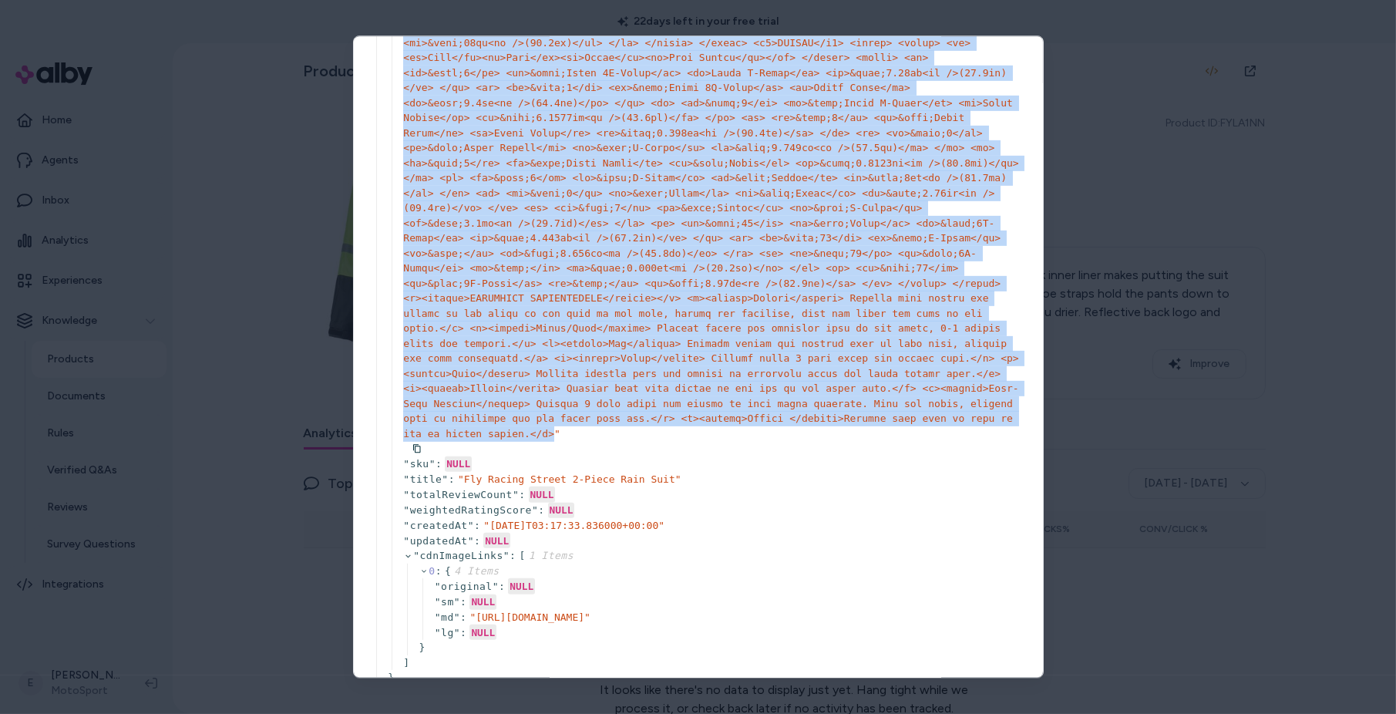
copy span "<h1>FLY MEN'S APPAREL</h1> <h2>MENS JERSEYS</h2> <table> <thead> <tr><th>Size</…"
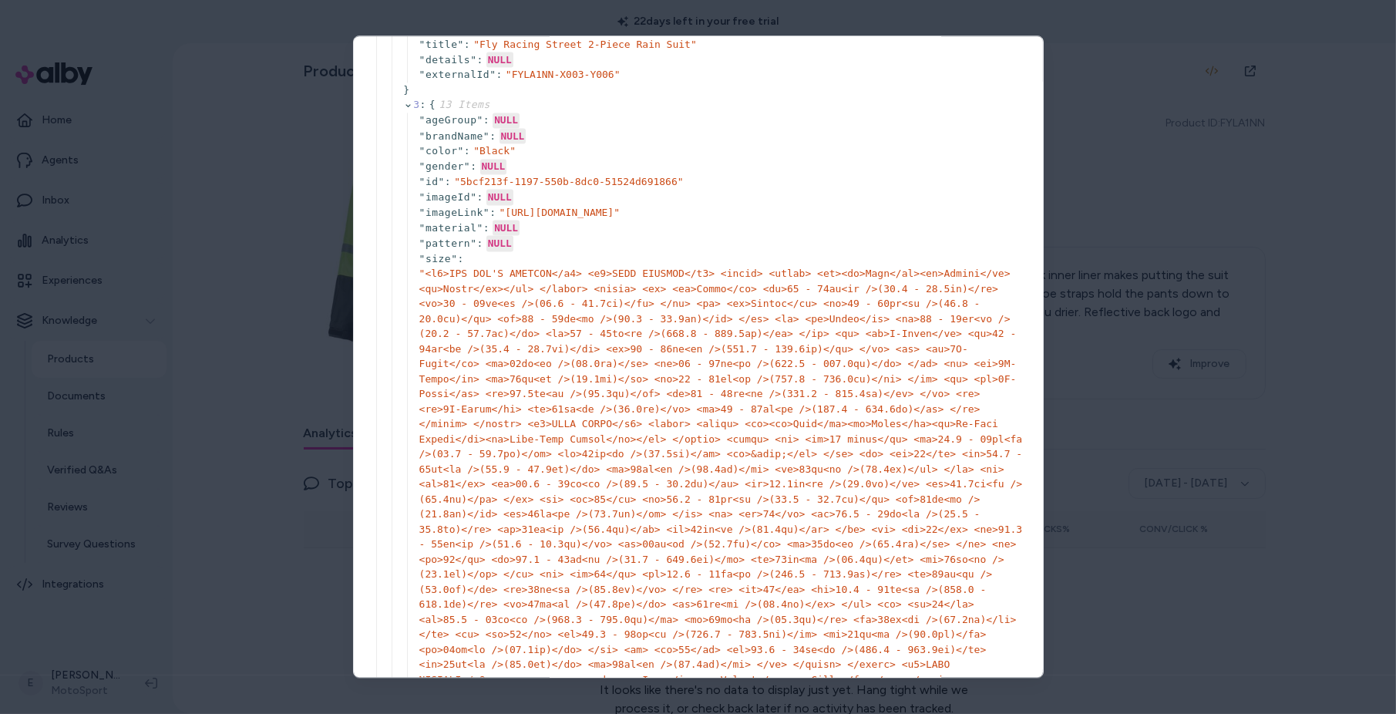
scroll to position [6417, 0]
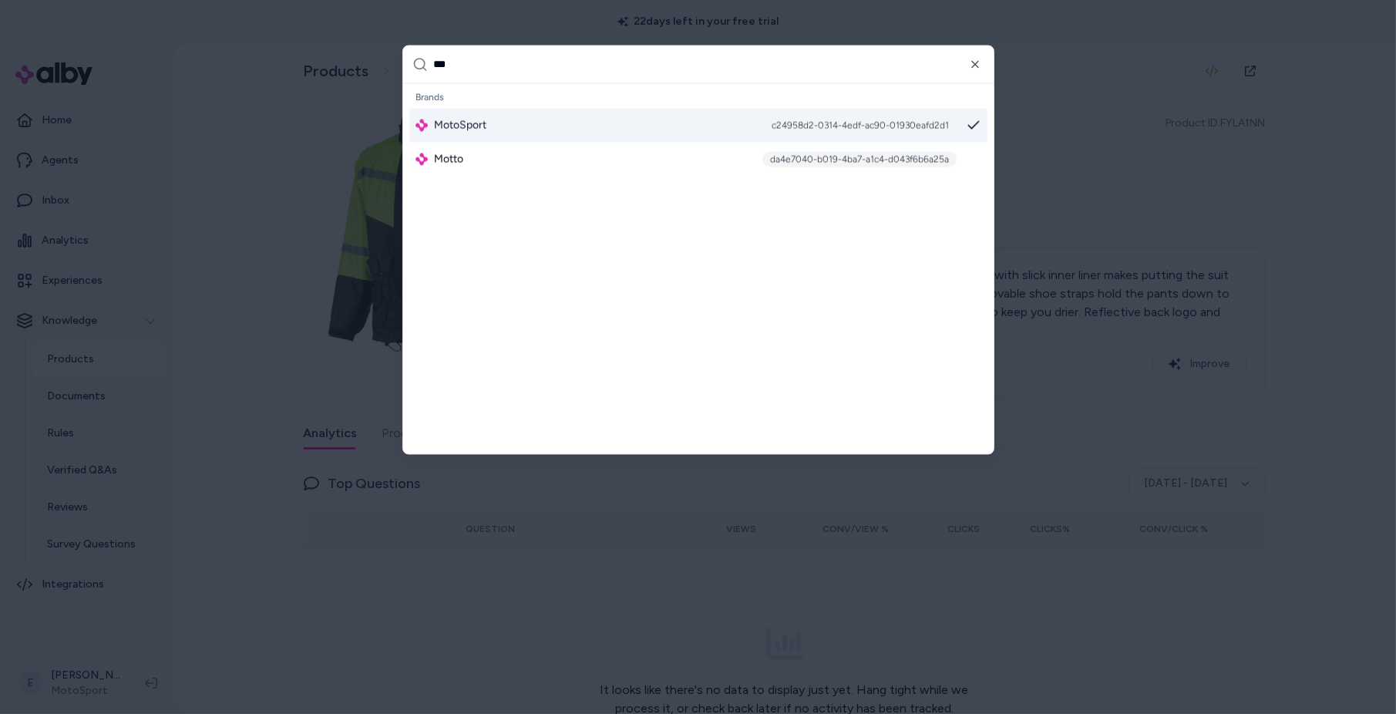
type input "****"
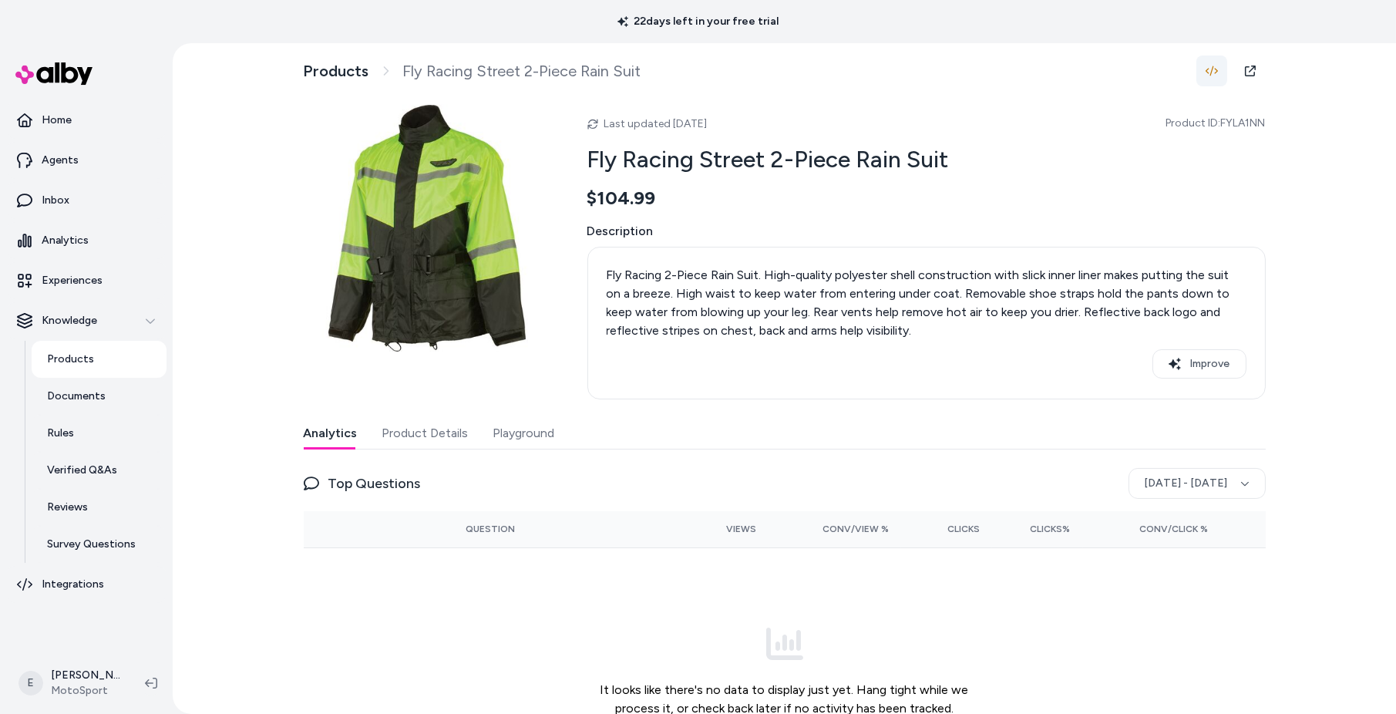
click at [1218, 70] on button "button" at bounding box center [1211, 70] width 31 height 31
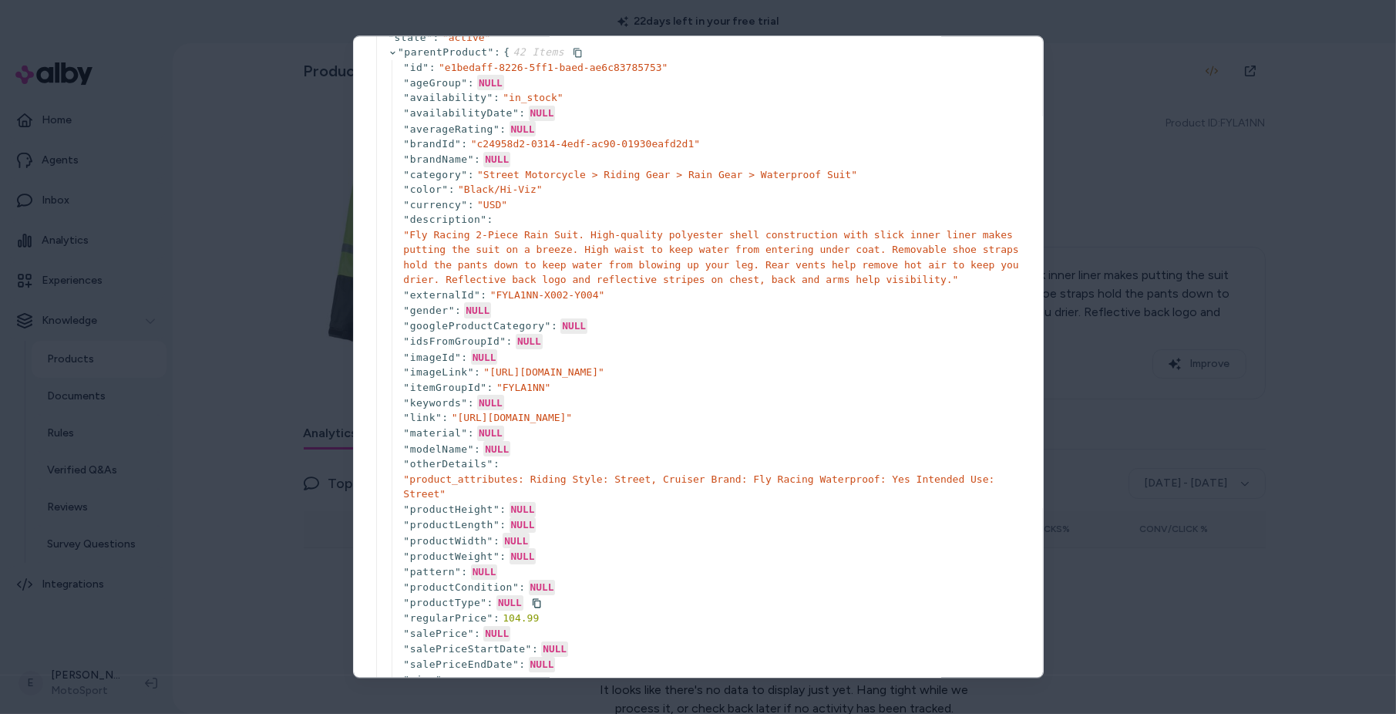
scroll to position [111, 0]
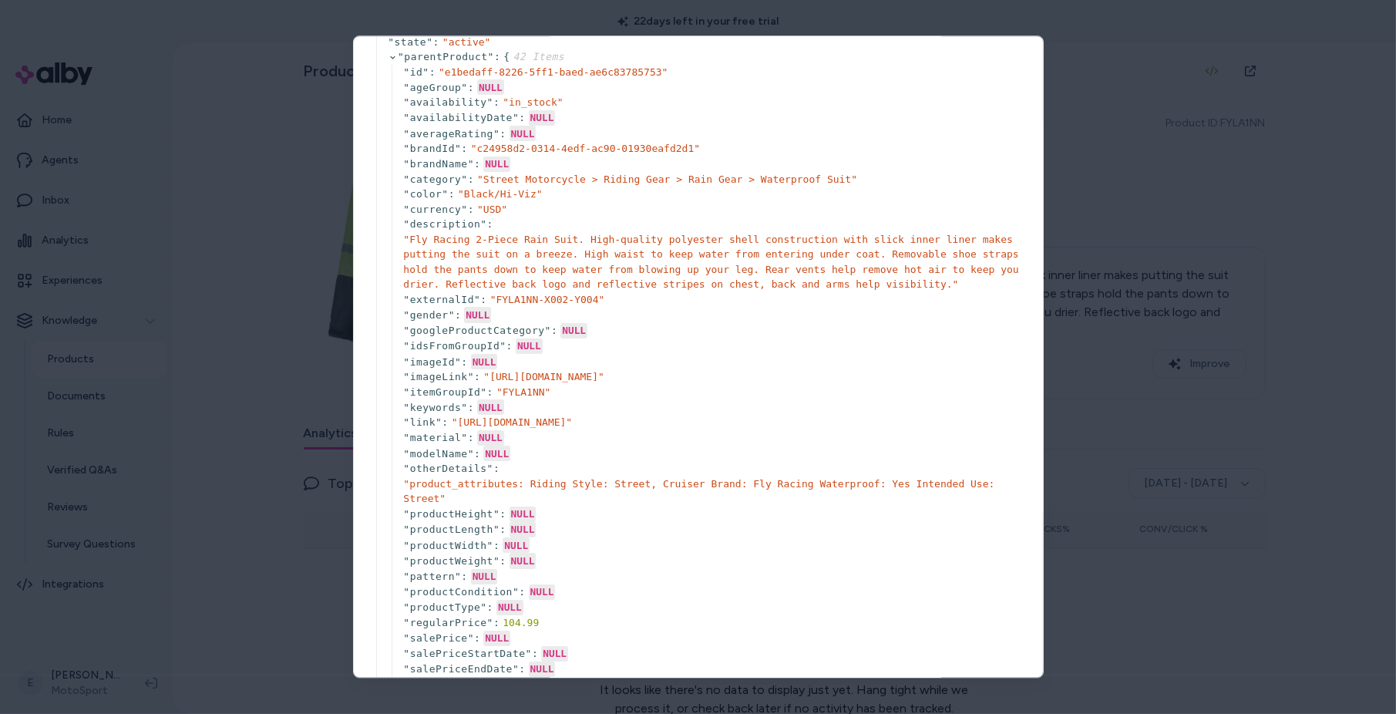
click at [1189, 277] on div at bounding box center [698, 357] width 1396 height 714
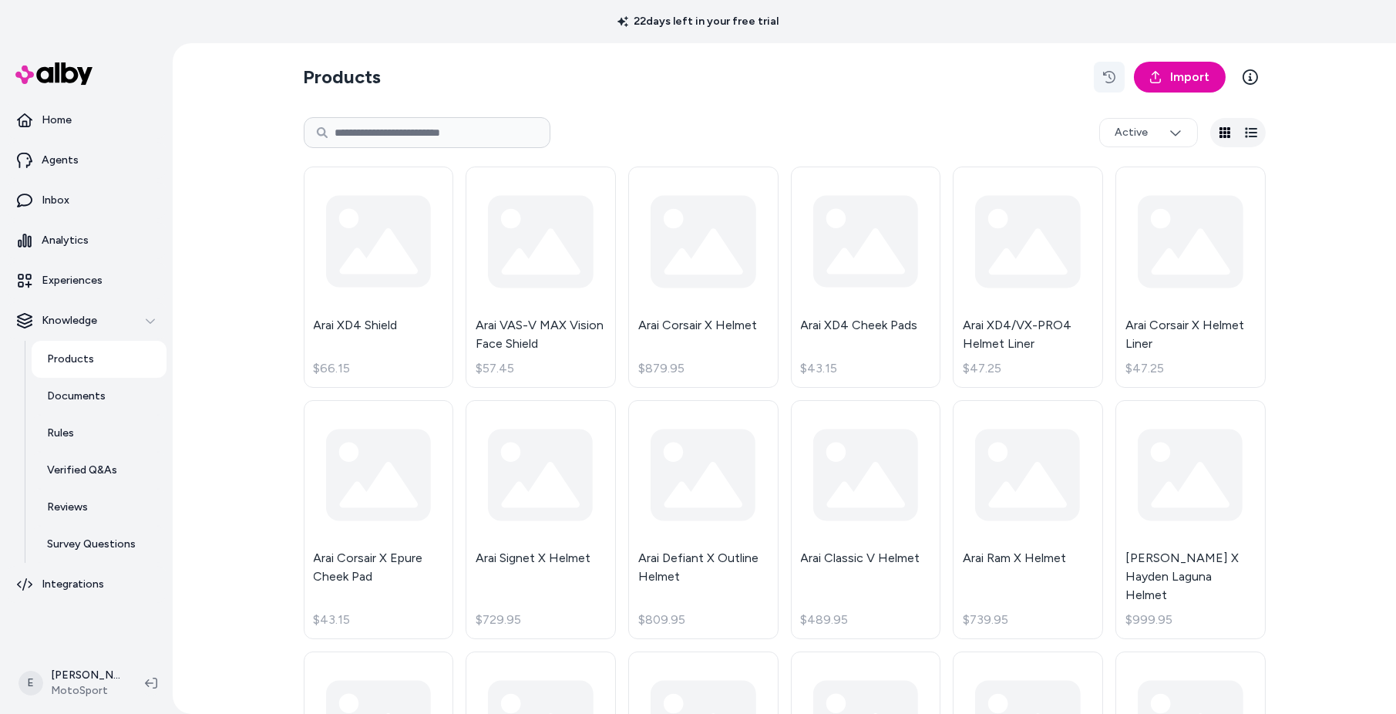
click at [1108, 77] on icon "button" at bounding box center [1109, 77] width 12 height 12
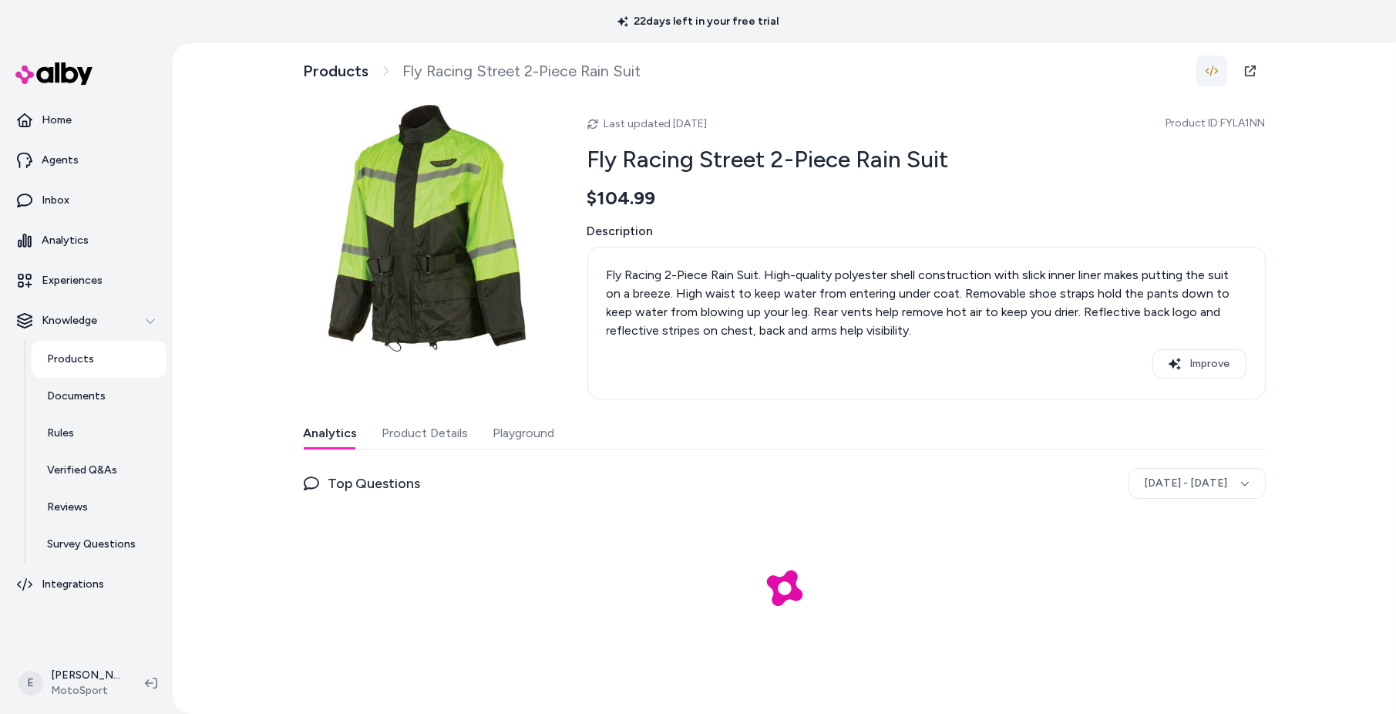
click at [1214, 67] on icon "button" at bounding box center [1211, 71] width 12 height 12
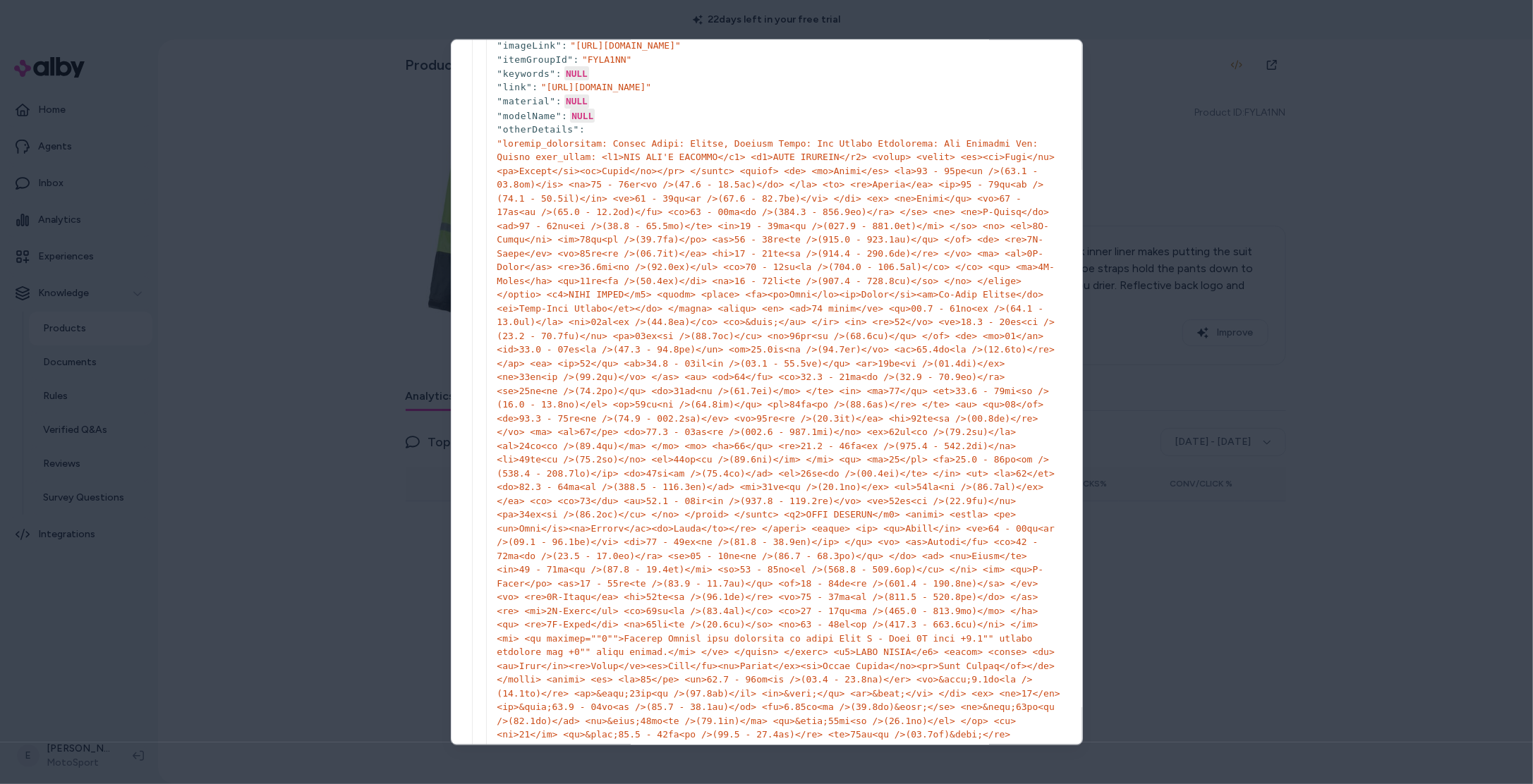
scroll to position [407, 0]
